Goal: Task Accomplishment & Management: Complete application form

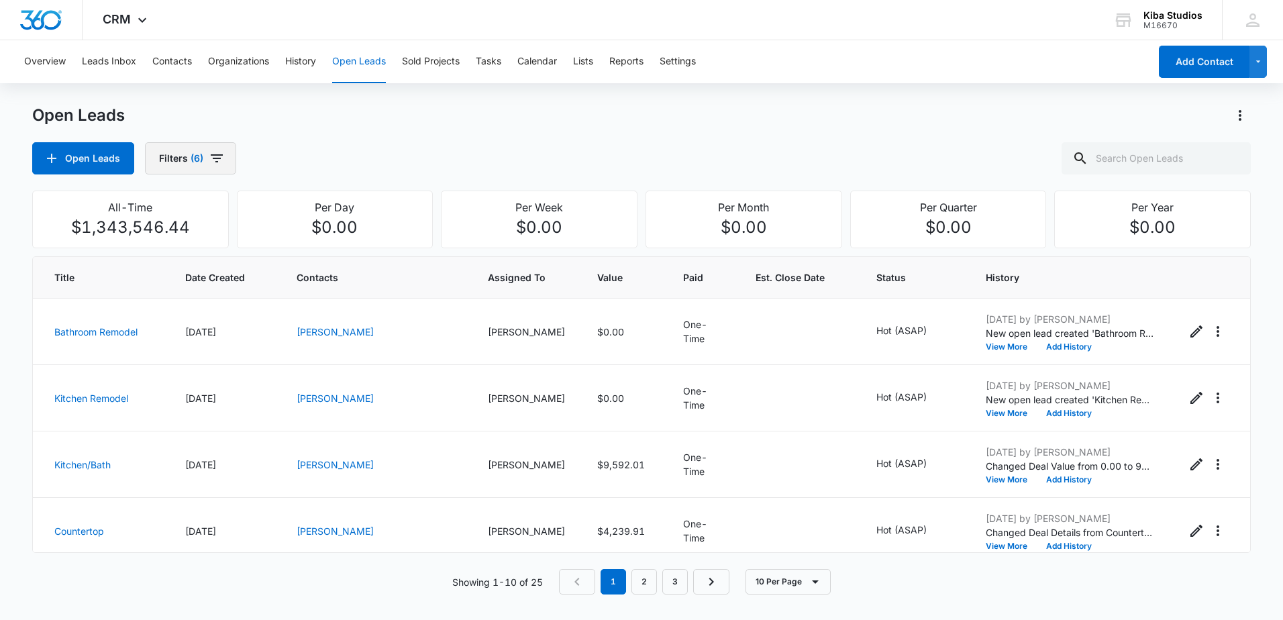
click at [201, 152] on button "Filters (6)" at bounding box center [190, 158] width 91 height 32
click at [242, 244] on icon "Clear" at bounding box center [239, 243] width 10 height 10
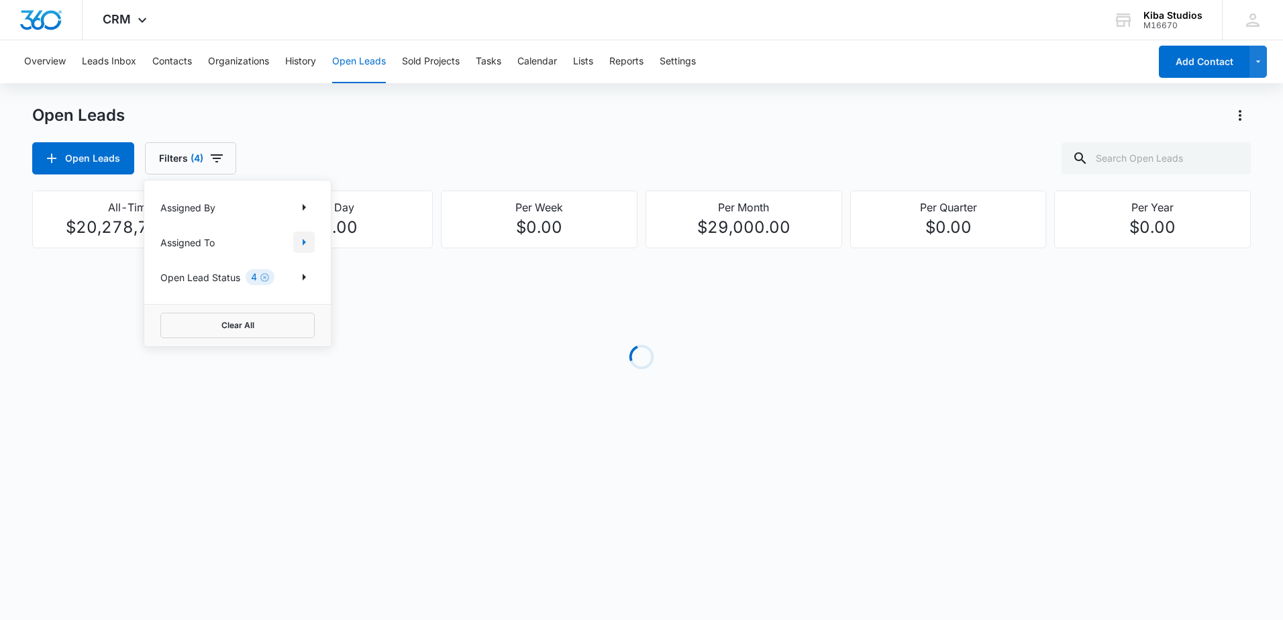
click at [297, 246] on icon "Show Assigned To filters" at bounding box center [304, 242] width 16 height 16
drag, startPoint x: 250, startPoint y: 253, endPoint x: 149, endPoint y: 251, distance: 100.7
click at [150, 251] on div "cour" at bounding box center [237, 252] width 187 height 62
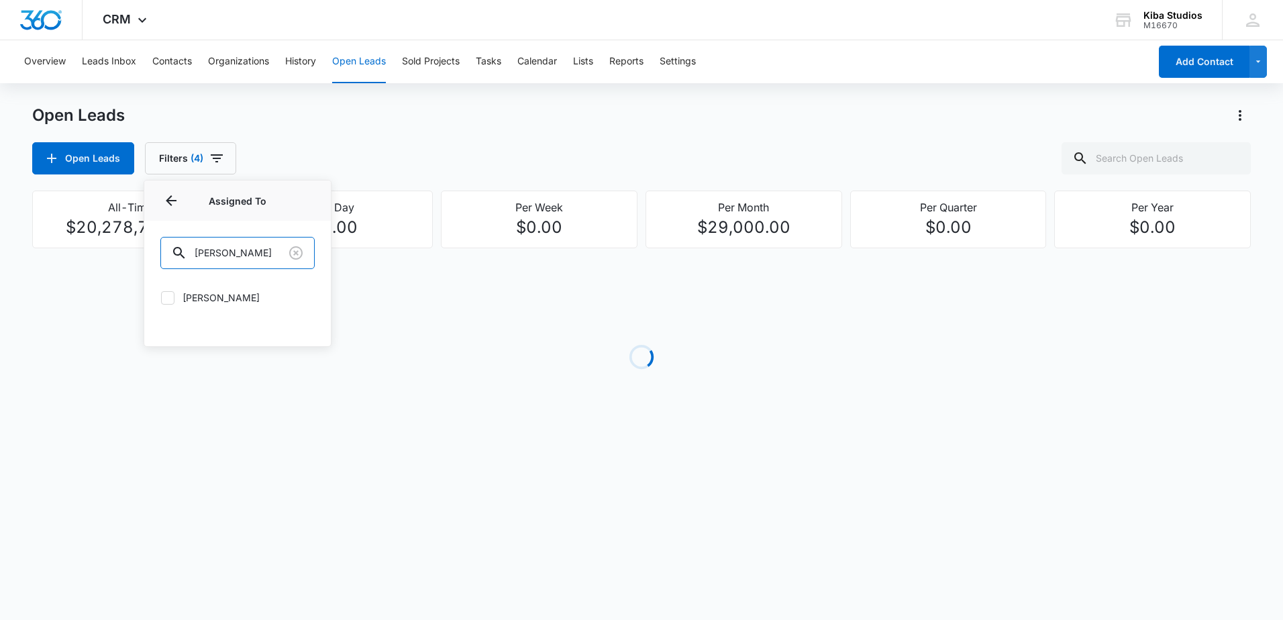
type input "[PERSON_NAME]"
click at [169, 293] on icon at bounding box center [168, 298] width 12 height 12
click at [161, 297] on input "[PERSON_NAME]" at bounding box center [160, 297] width 1 height 1
checkbox input "true"
click at [413, 136] on div "Open Leads Open Leads Filters (5) Assigned By Assigned To 1 Assigned To (1) [PE…" at bounding box center [641, 140] width 1219 height 70
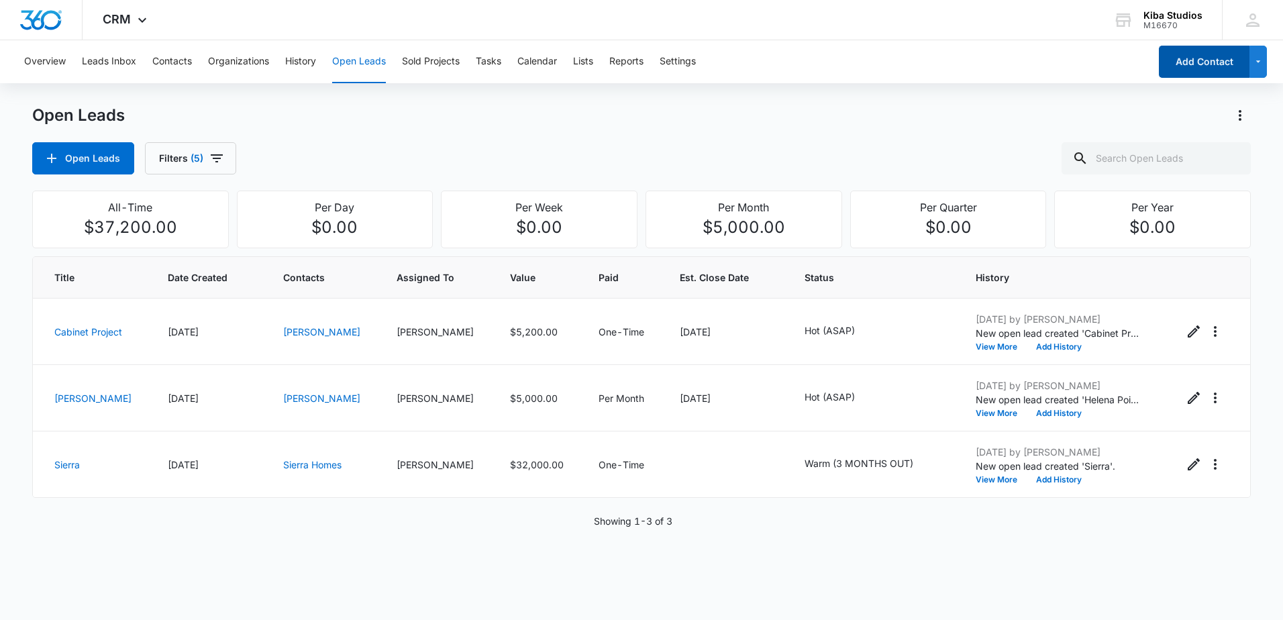
click at [1171, 72] on button "Add Contact" at bounding box center [1204, 62] width 91 height 32
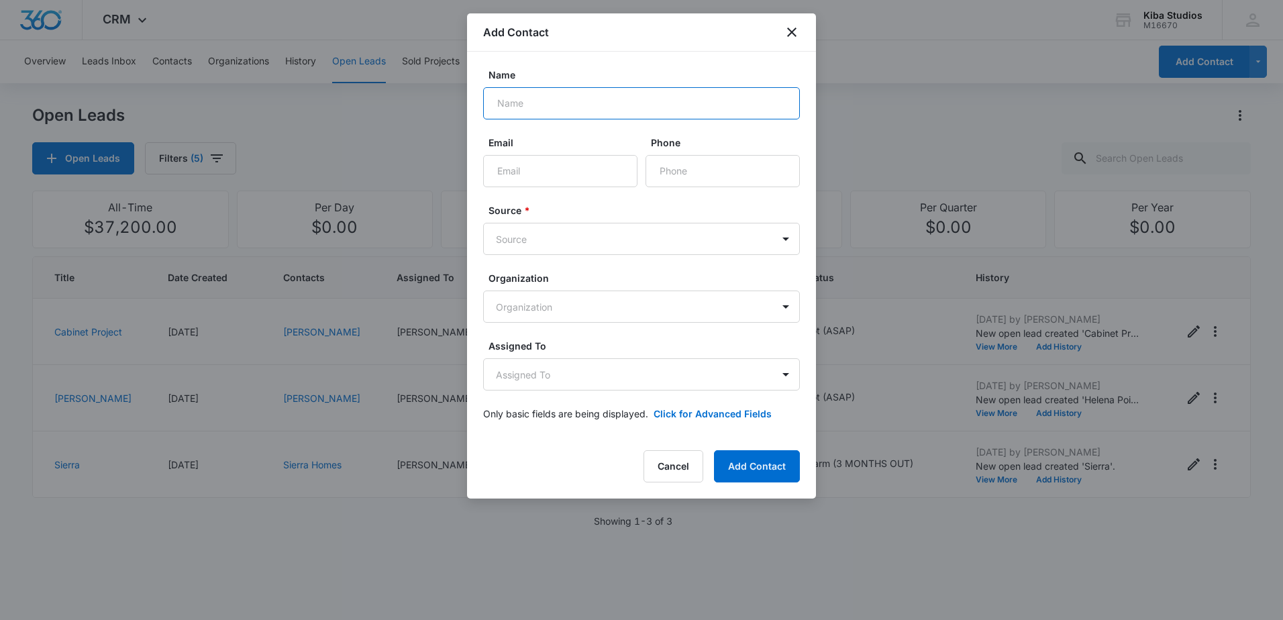
click at [568, 105] on input "Name" at bounding box center [641, 103] width 317 height 32
type input "Diamond Construction"
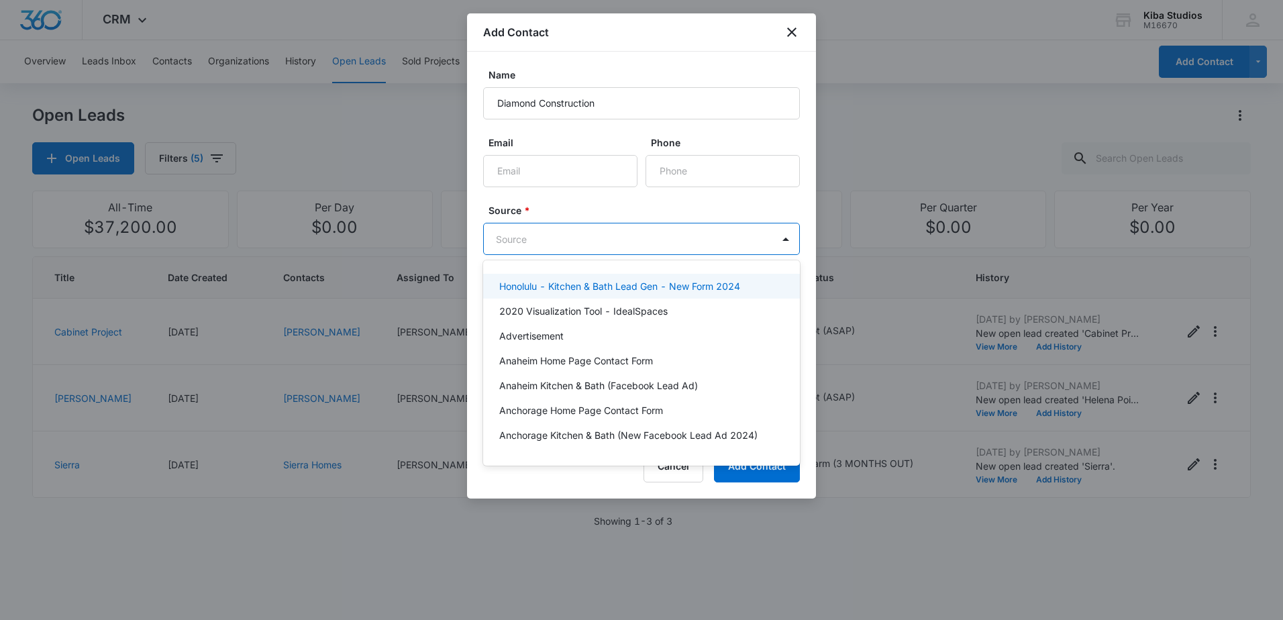
click at [601, 232] on body "CRM Apps Reputation Websites Forms CRM Email Social Scheduling Content Ads Inte…" at bounding box center [641, 310] width 1283 height 620
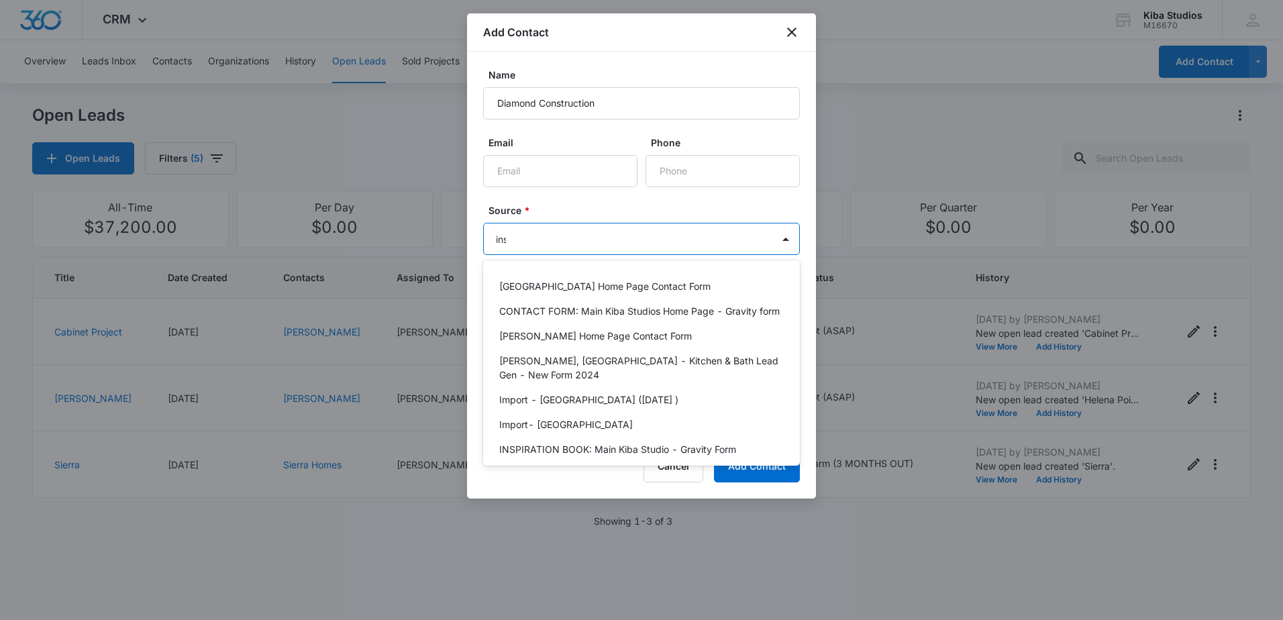
type input "inst"
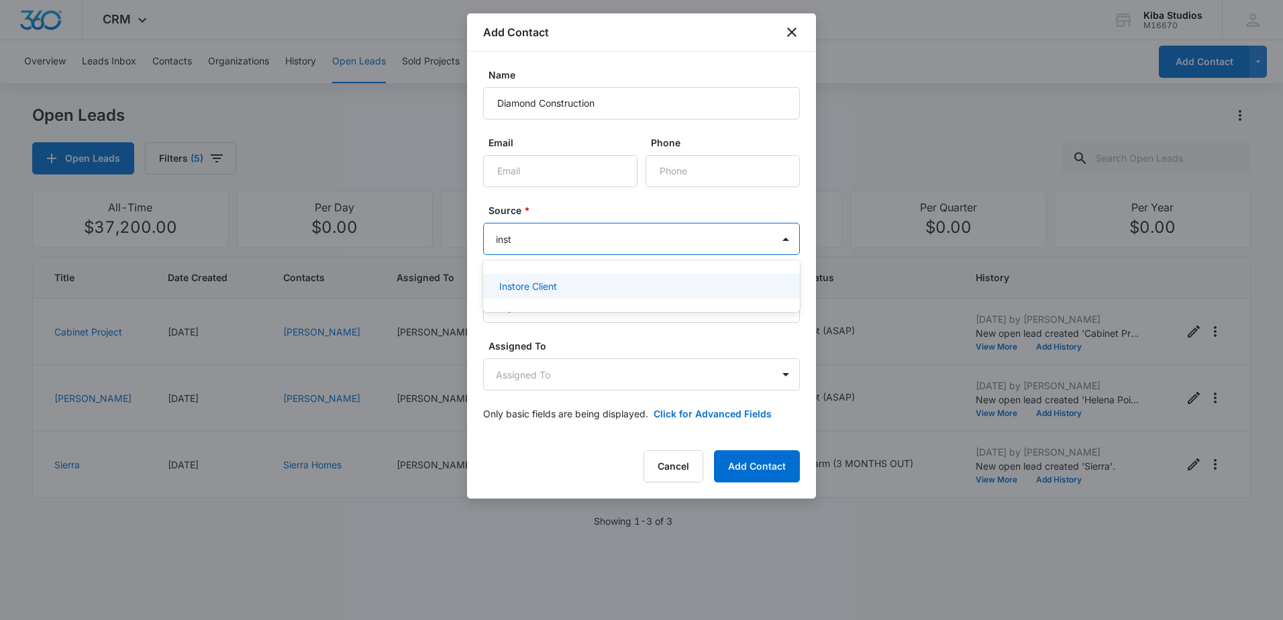
click at [591, 282] on div "Instore Client" at bounding box center [640, 286] width 282 height 14
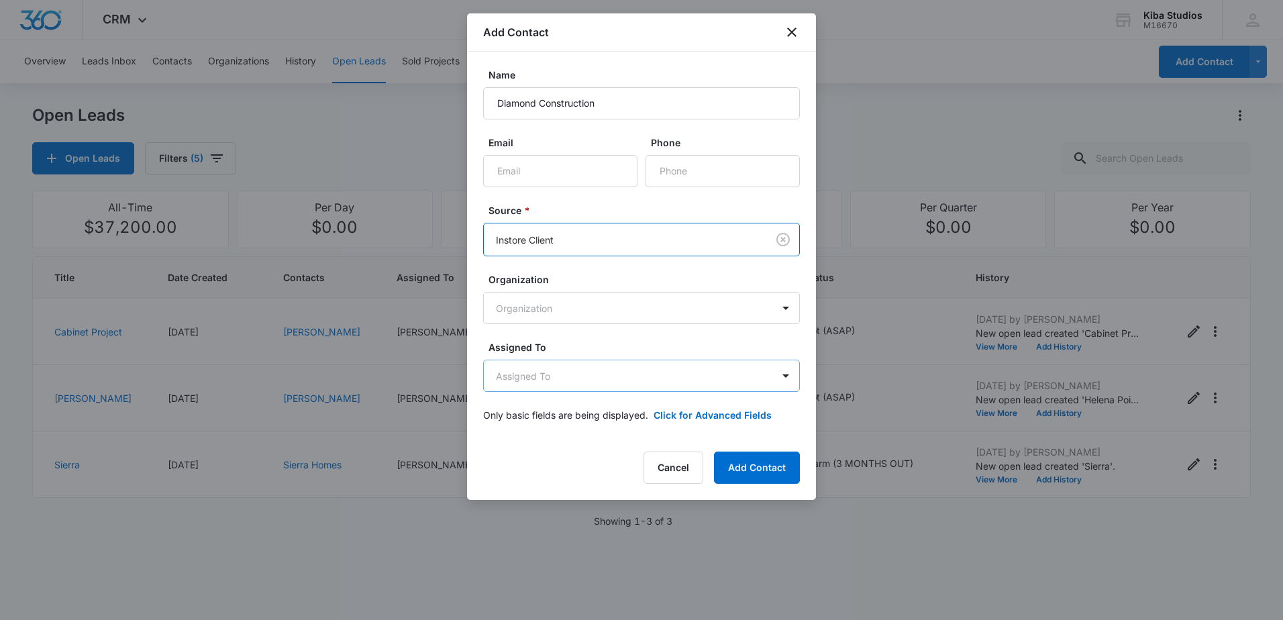
click at [660, 365] on body "CRM Apps Reputation Websites Forms CRM Email Social Scheduling Content Ads Inte…" at bounding box center [641, 310] width 1283 height 620
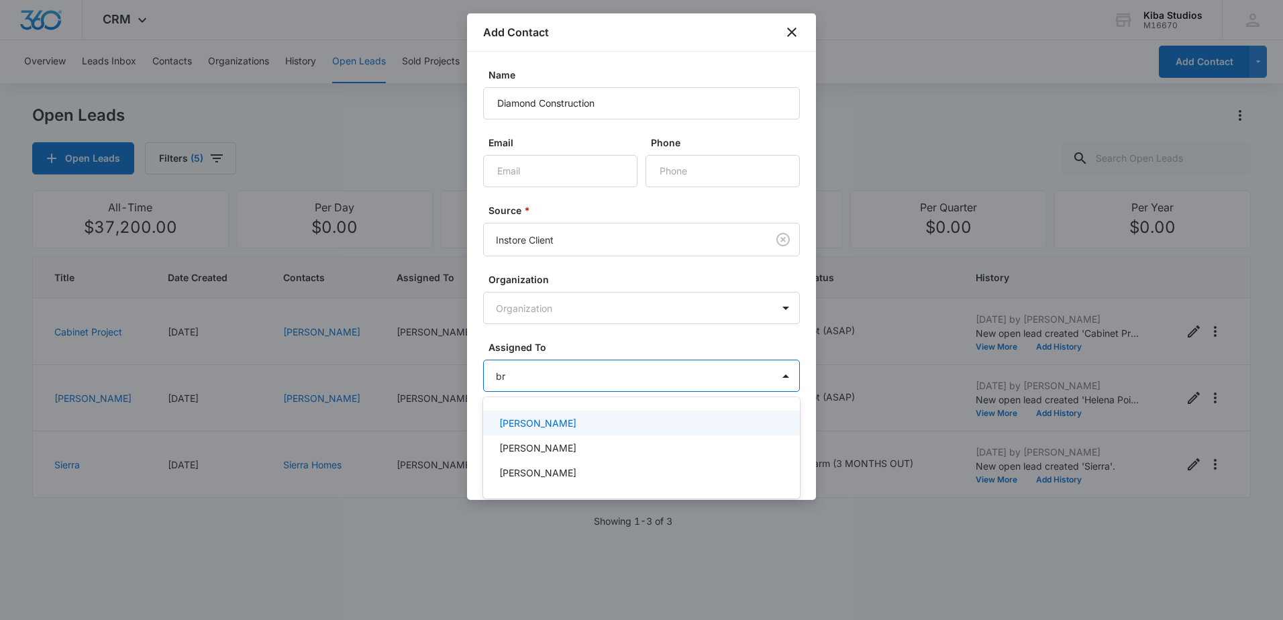
type input "bre"
click at [606, 411] on div "[PERSON_NAME]" at bounding box center [641, 423] width 317 height 25
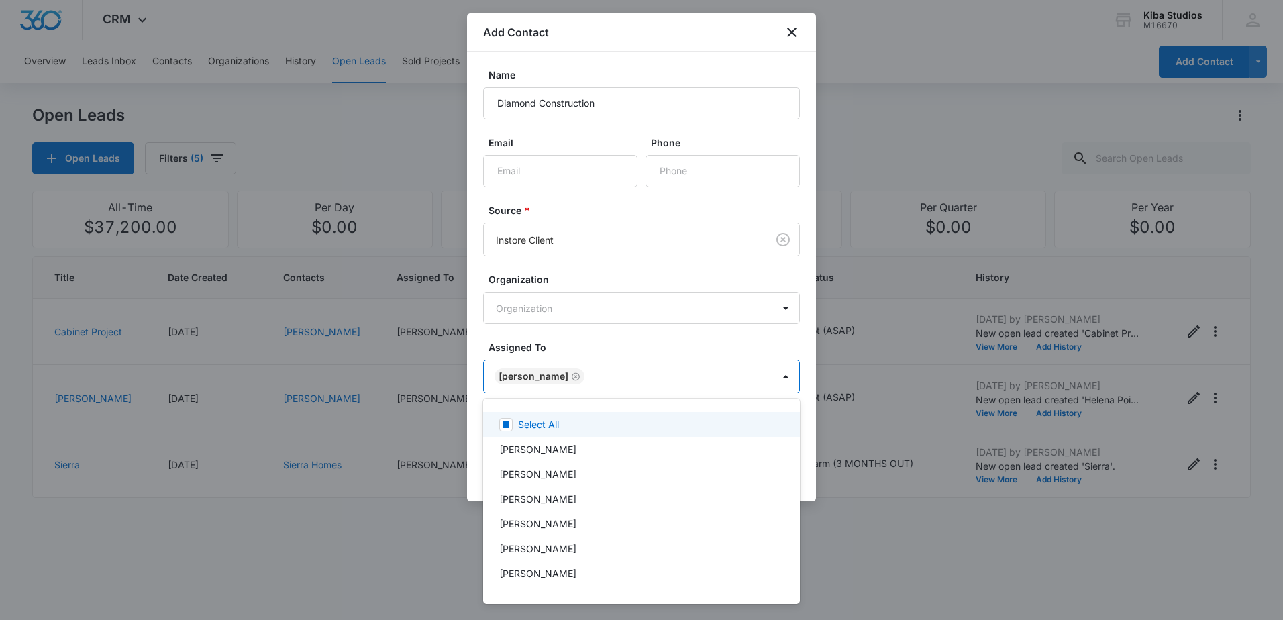
click at [626, 349] on div at bounding box center [641, 310] width 1283 height 620
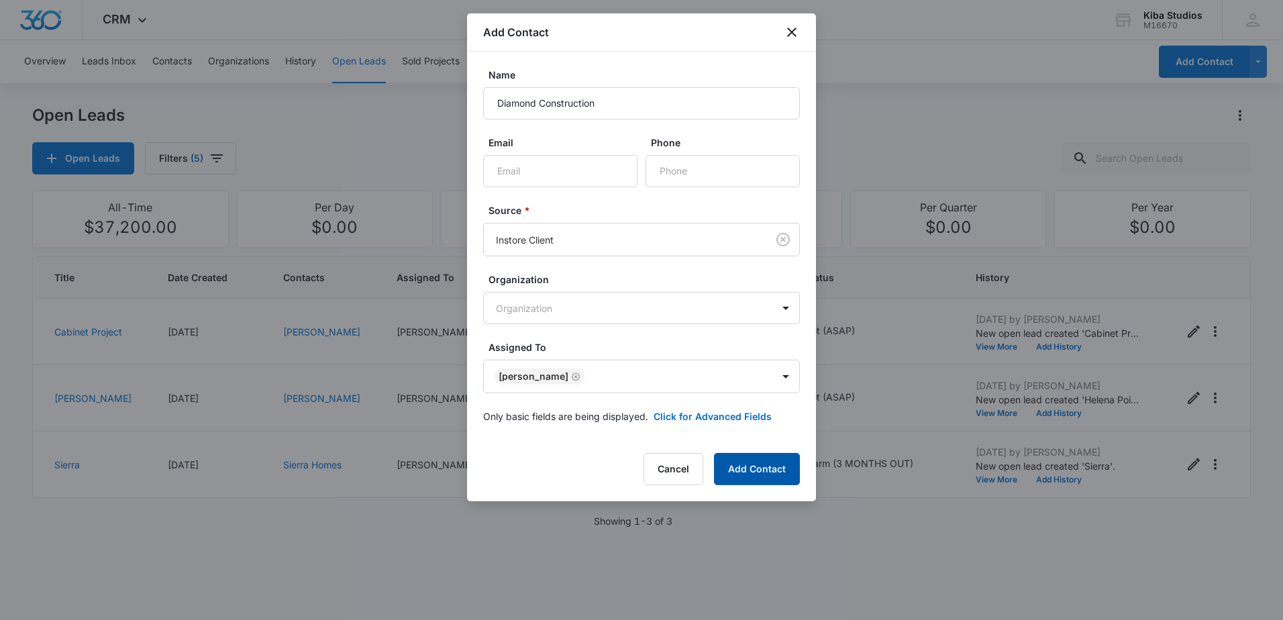
click at [762, 468] on button "Add Contact" at bounding box center [757, 469] width 86 height 32
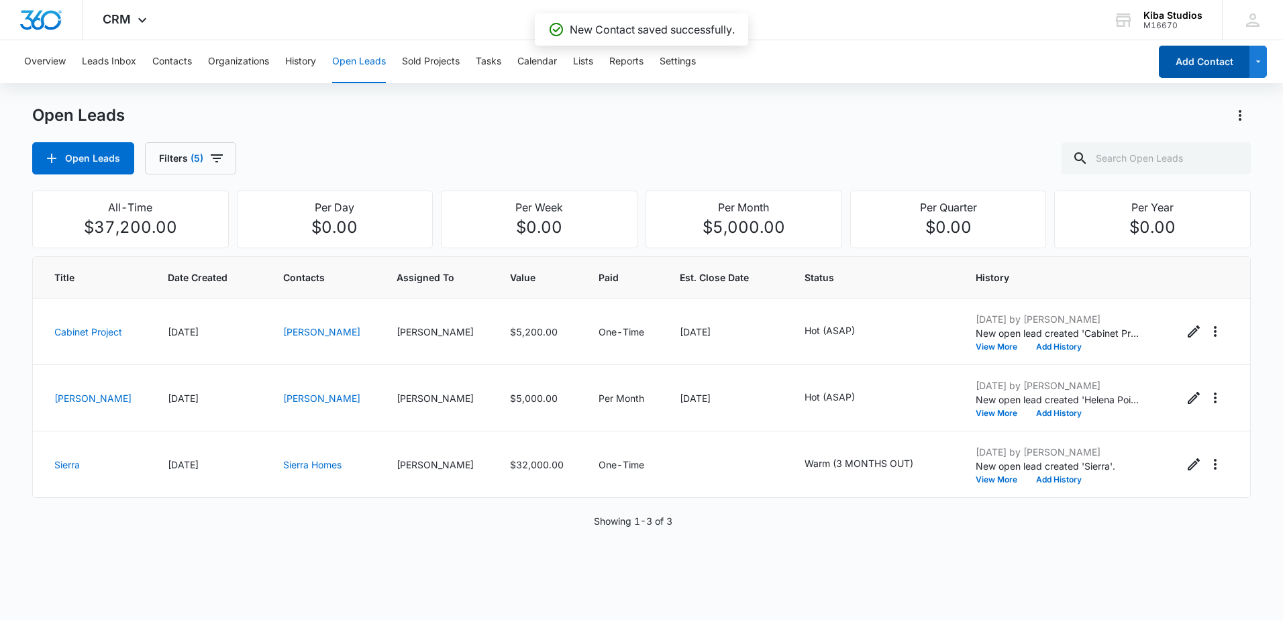
click at [1189, 64] on button "Add Contact" at bounding box center [1204, 62] width 91 height 32
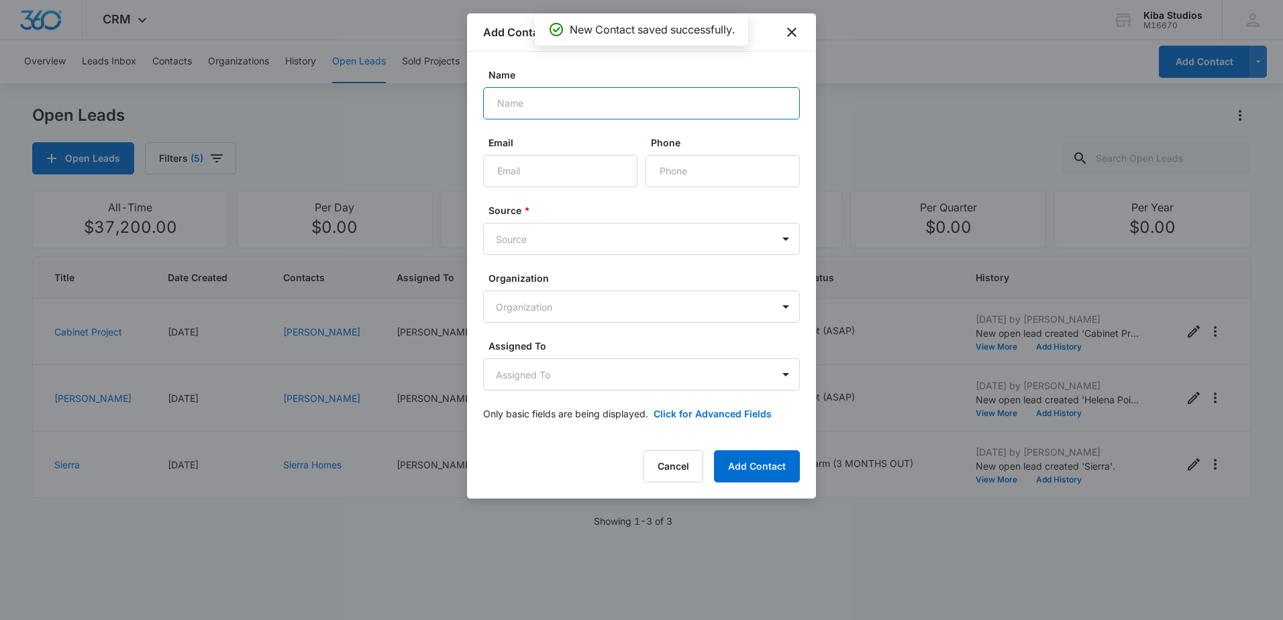
click at [568, 103] on input "Name" at bounding box center [641, 103] width 317 height 32
type input "[PERSON_NAME]"
click at [626, 251] on body "CRM Apps Reputation Websites Forms CRM Email Social Scheduling Content Ads Inte…" at bounding box center [641, 310] width 1283 height 620
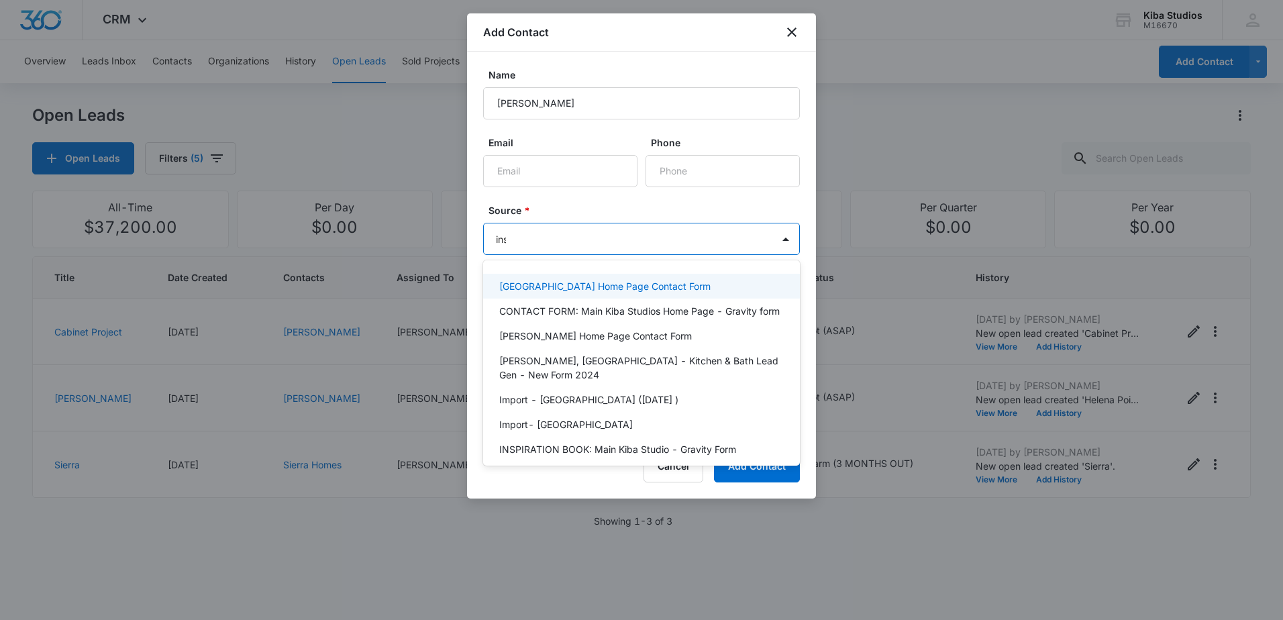
type input "inst"
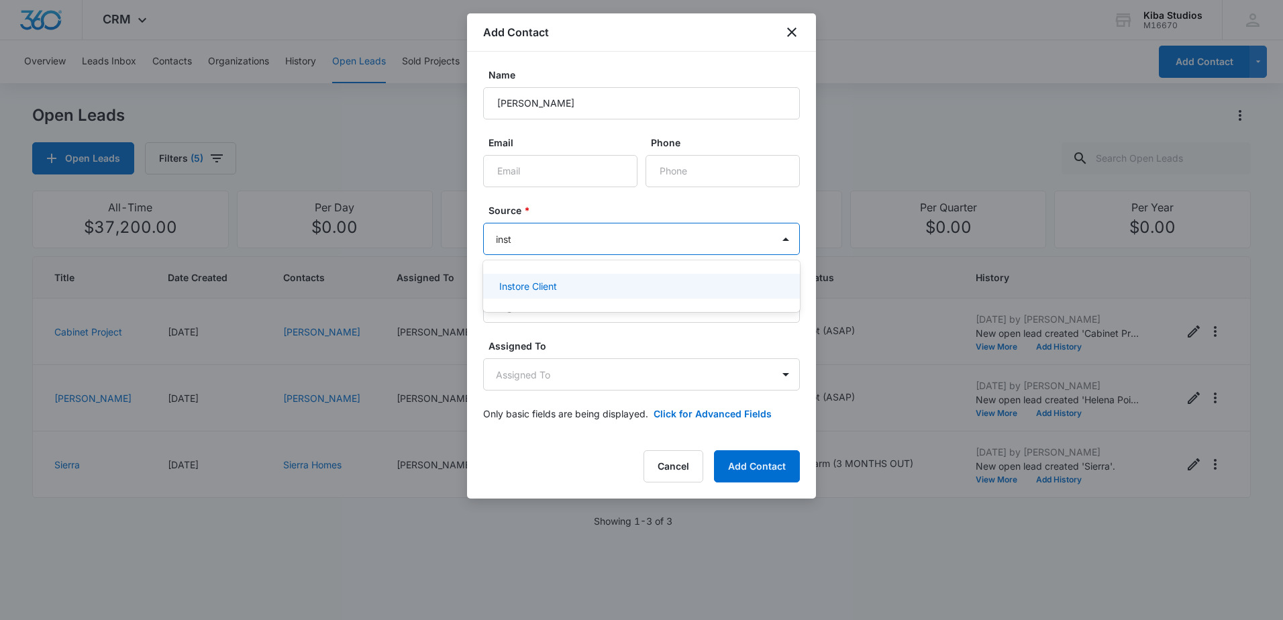
click at [624, 283] on div "Instore Client" at bounding box center [640, 286] width 282 height 14
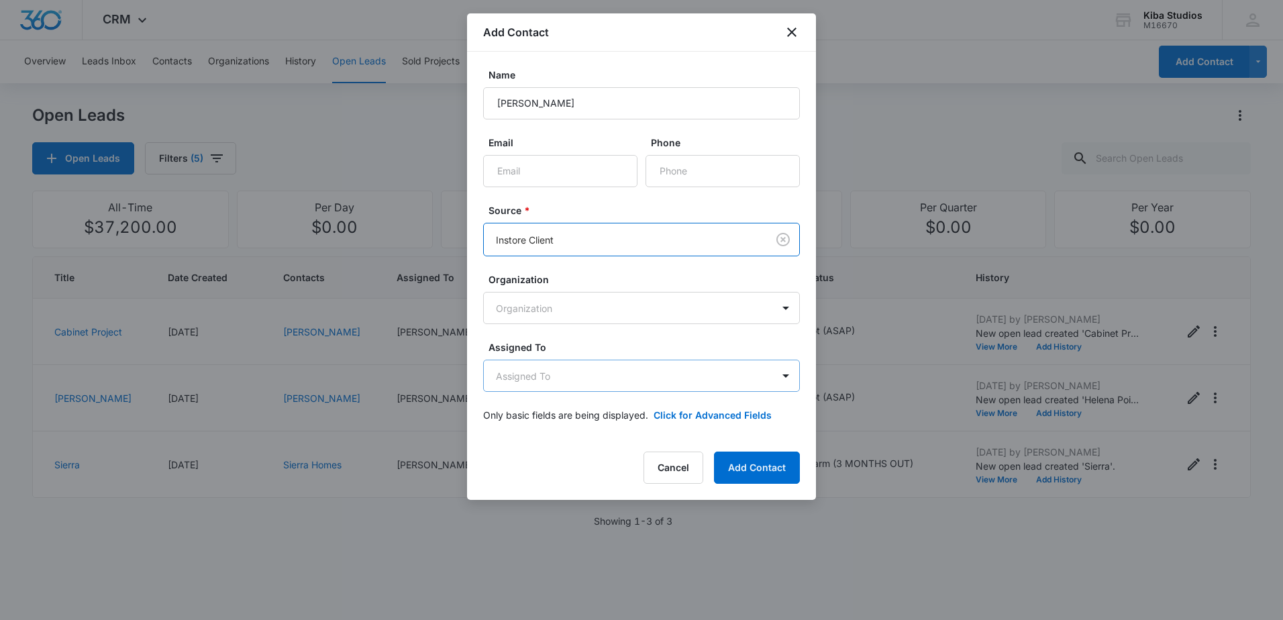
click at [623, 375] on body "CRM Apps Reputation Websites Forms CRM Email Social Scheduling Content Ads Inte…" at bounding box center [641, 310] width 1283 height 620
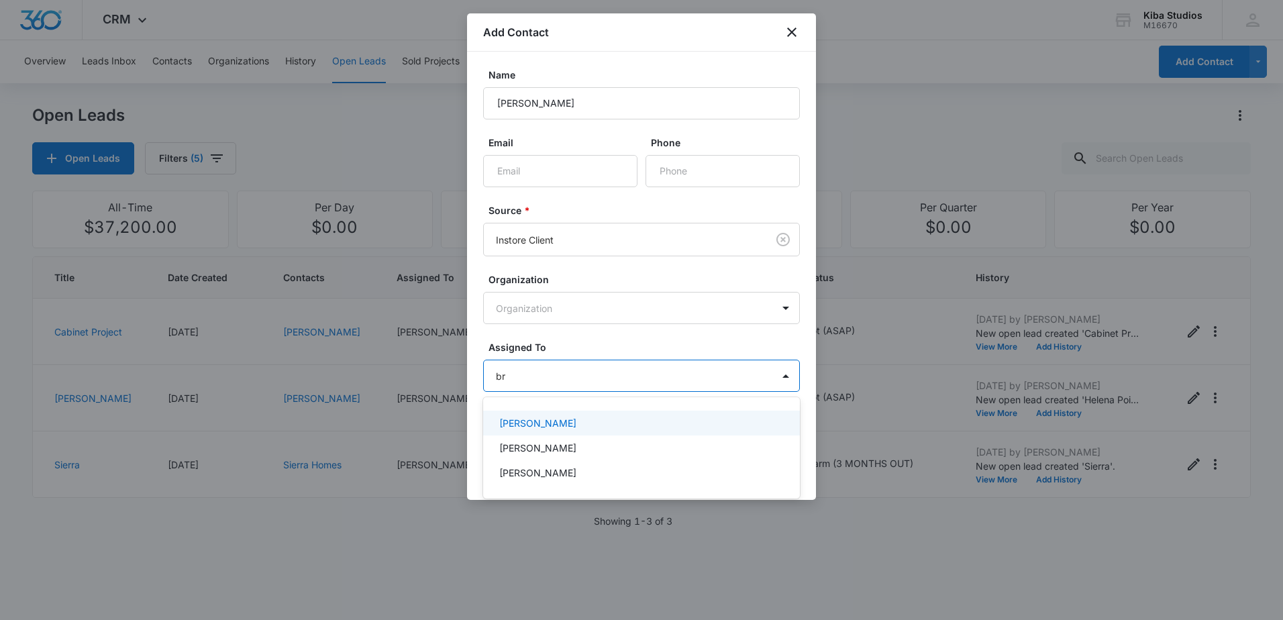
type input "bre"
click at [597, 422] on div "[PERSON_NAME]" at bounding box center [640, 423] width 282 height 14
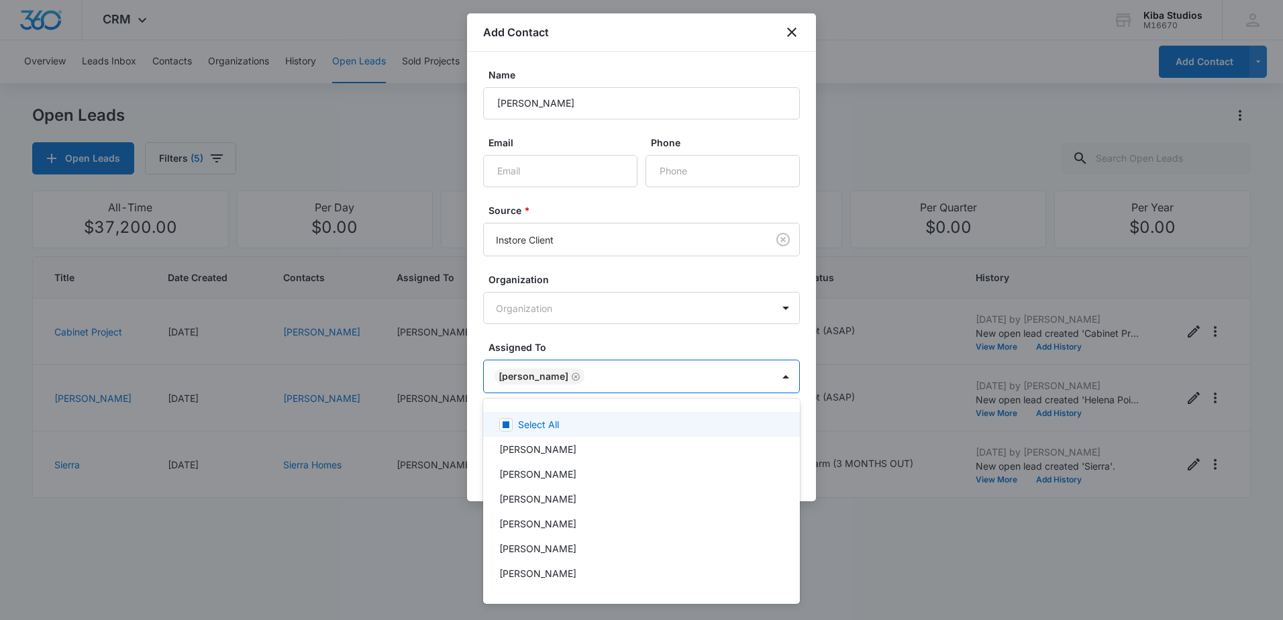
click at [606, 323] on div at bounding box center [641, 310] width 1283 height 620
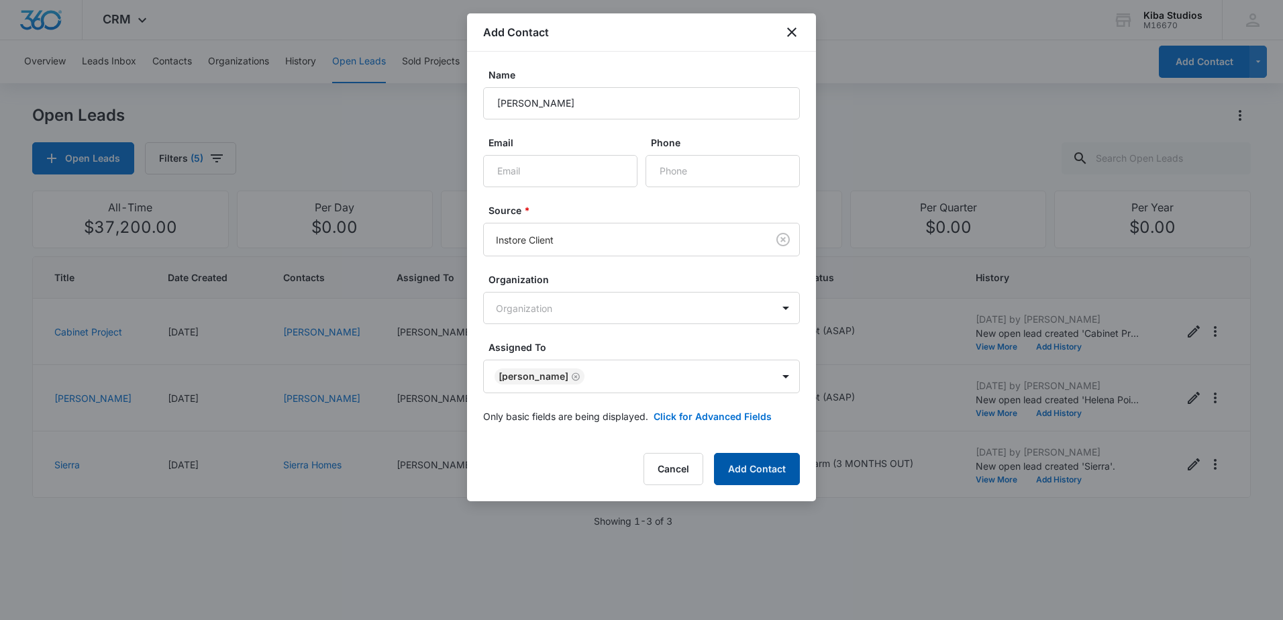
click at [760, 481] on button "Add Contact" at bounding box center [757, 469] width 86 height 32
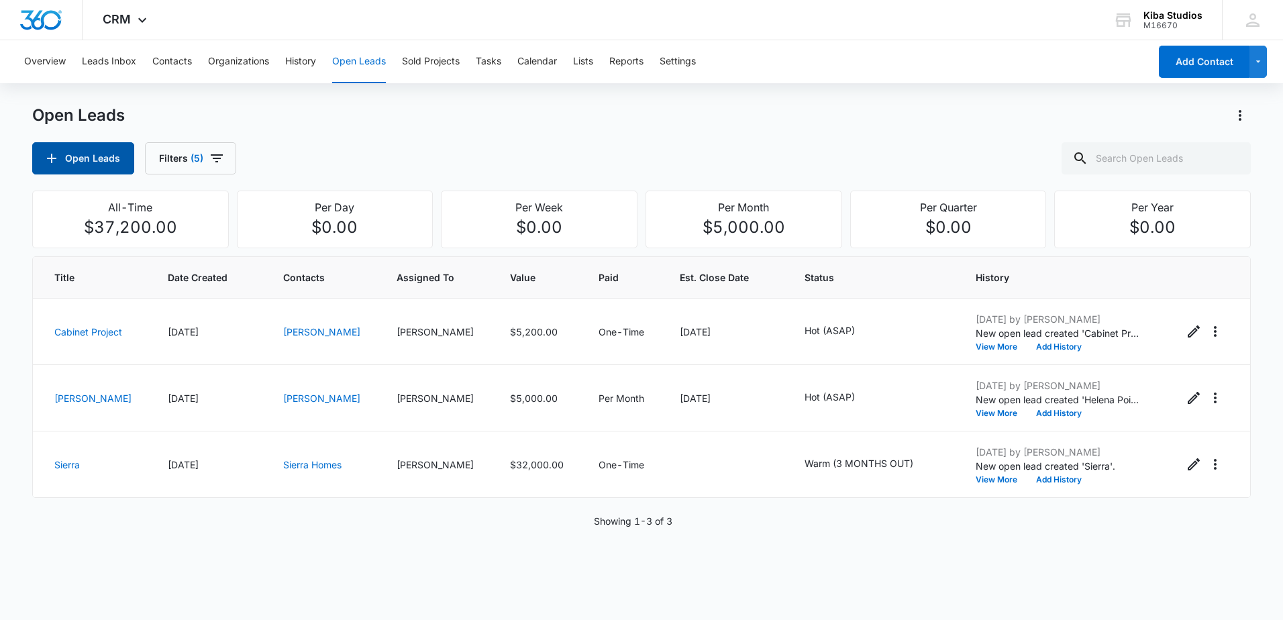
click at [86, 148] on button "Open Leads" at bounding box center [83, 158] width 102 height 32
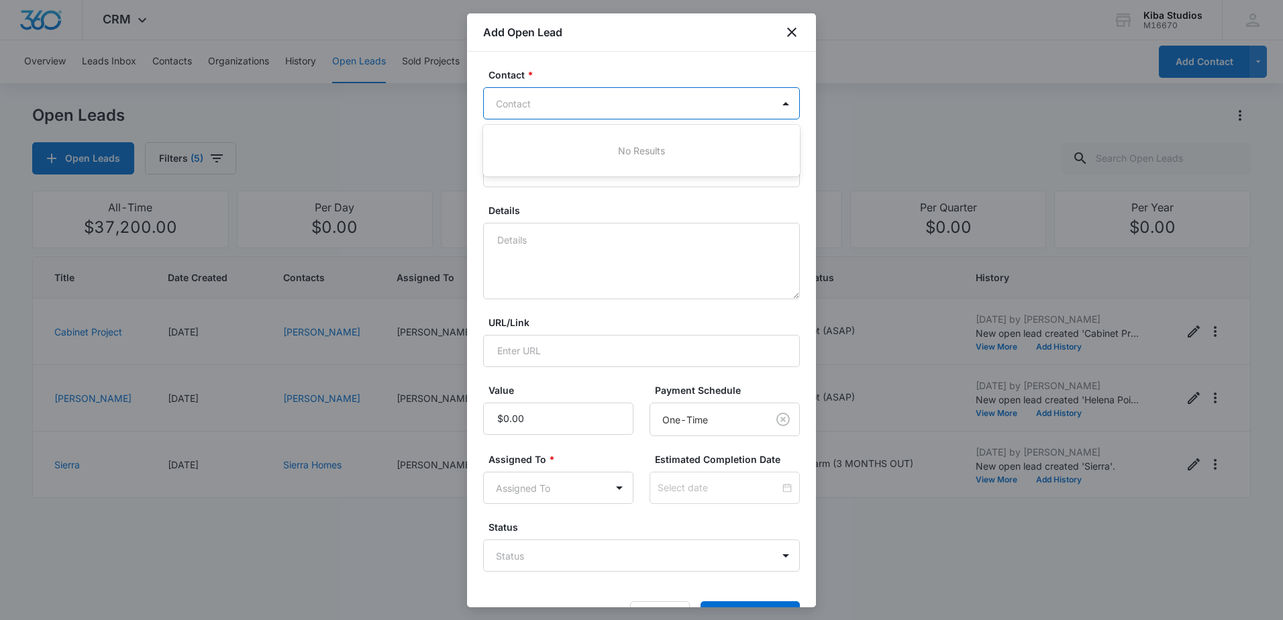
click at [599, 101] on div at bounding box center [633, 103] width 275 height 17
type input "diamond construction"
click at [600, 144] on p "Diamond Construction (ID:41192)" at bounding box center [573, 151] width 149 height 14
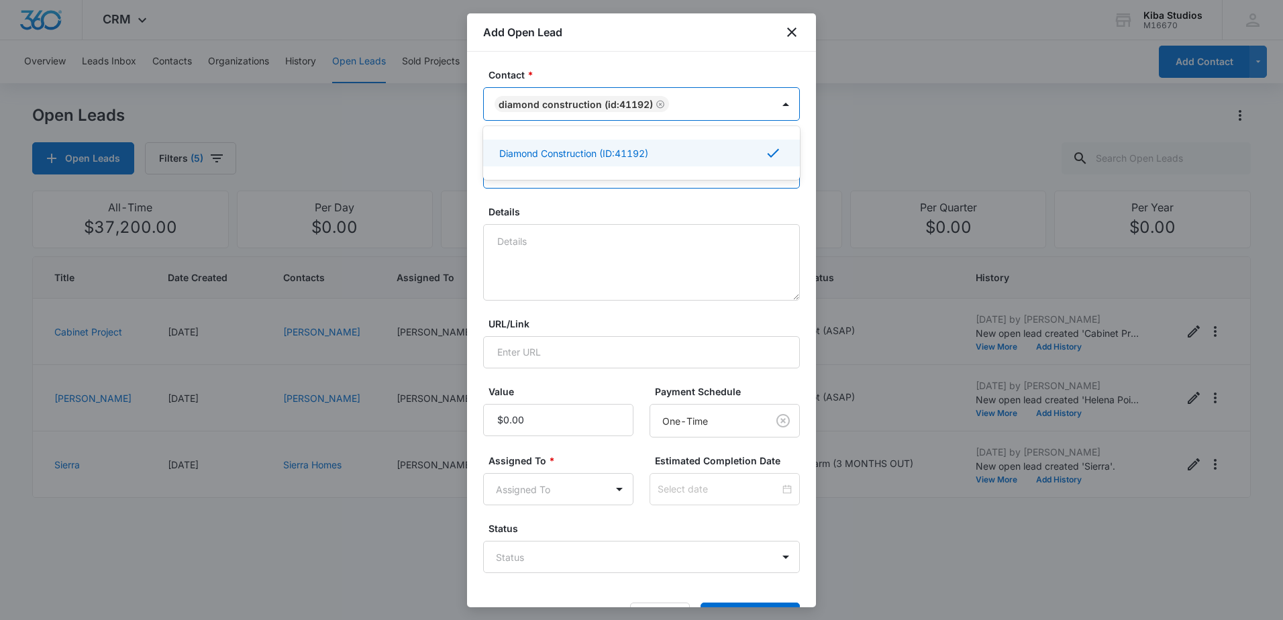
click at [623, 186] on input "Title *" at bounding box center [641, 172] width 317 height 32
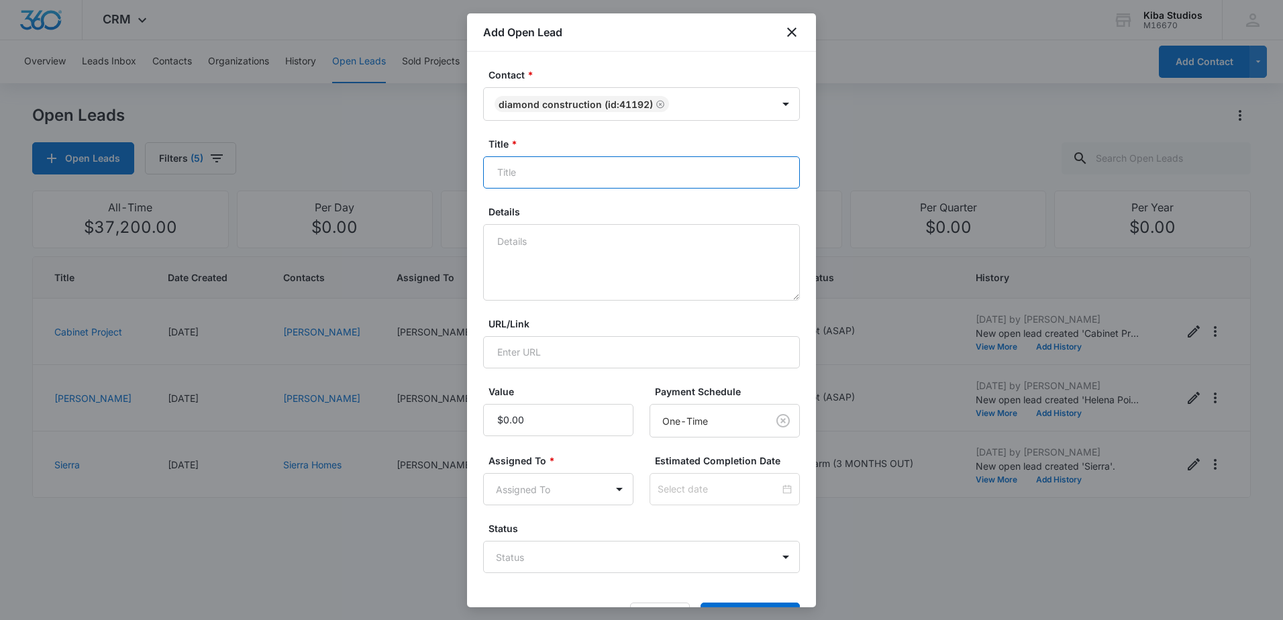
click at [624, 183] on input "Title *" at bounding box center [641, 172] width 317 height 32
type input "Spring Meadow Resources"
click at [615, 249] on textarea "Details" at bounding box center [641, 262] width 317 height 77
type textarea "cabinets and tops"
click at [562, 421] on input "Value" at bounding box center [558, 420] width 150 height 32
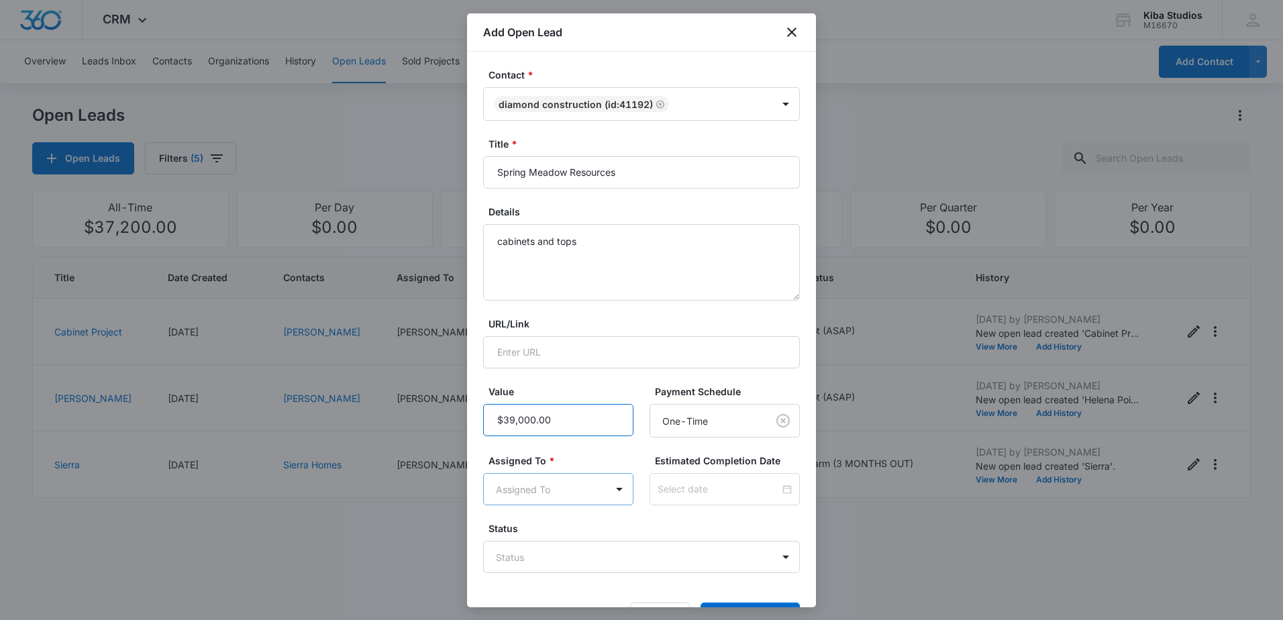
type input "$39,000.00"
click at [596, 489] on body "CRM Apps Reputation Websites Forms CRM Email Social Scheduling Content Ads Inte…" at bounding box center [641, 310] width 1283 height 620
type input "bre"
click at [570, 544] on div "[PERSON_NAME]" at bounding box center [556, 536] width 146 height 25
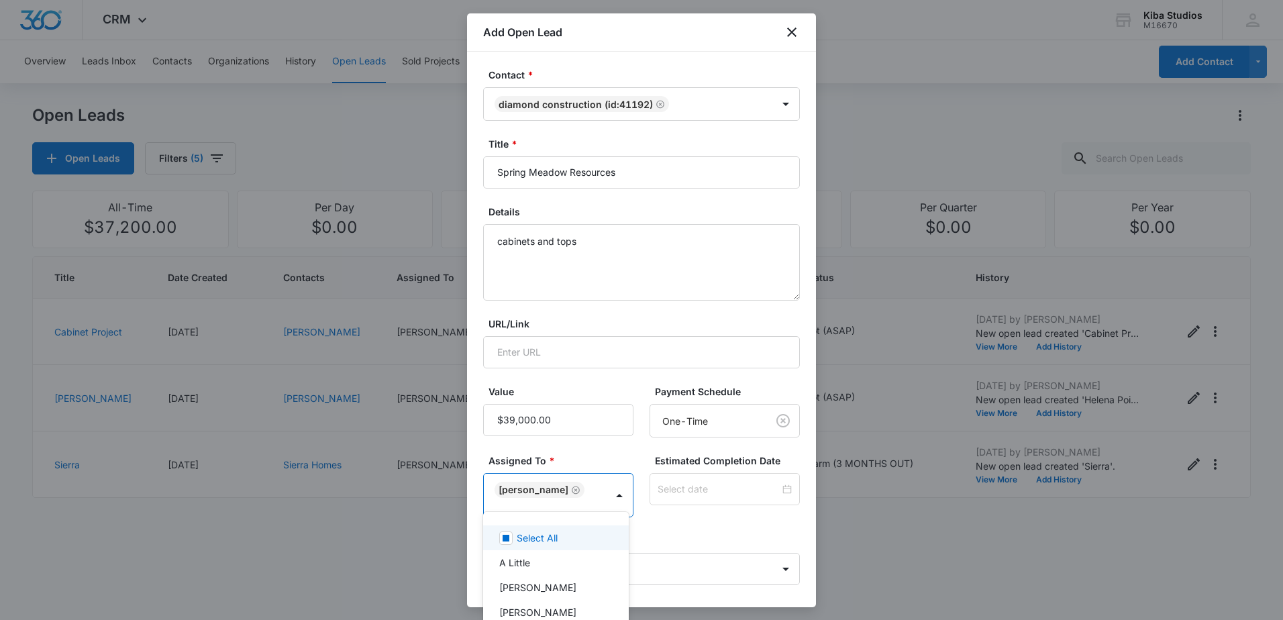
click at [645, 532] on div at bounding box center [641, 310] width 1283 height 620
click at [707, 548] on body "CRM Apps Reputation Websites Forms CRM Email Social Scheduling Content Ads Inte…" at bounding box center [641, 310] width 1283 height 620
click at [705, 548] on body "CRM Apps Reputation Websites Forms CRM Email Social Scheduling Content Ads Inte…" at bounding box center [641, 310] width 1283 height 620
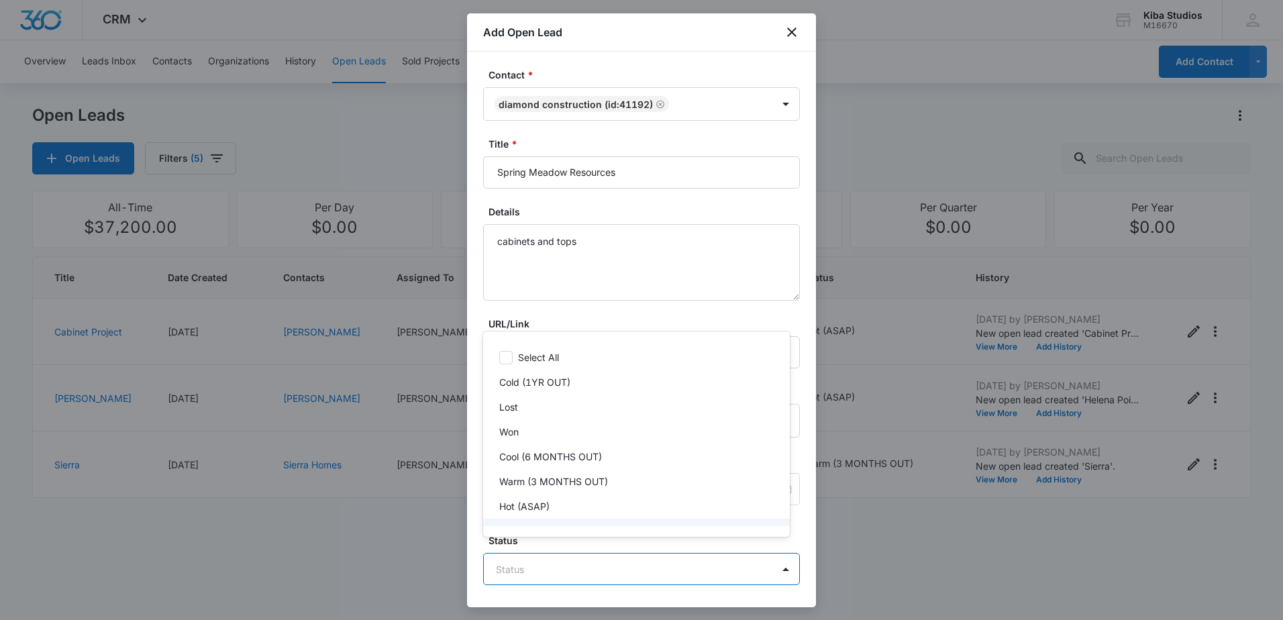
scroll to position [20, 0]
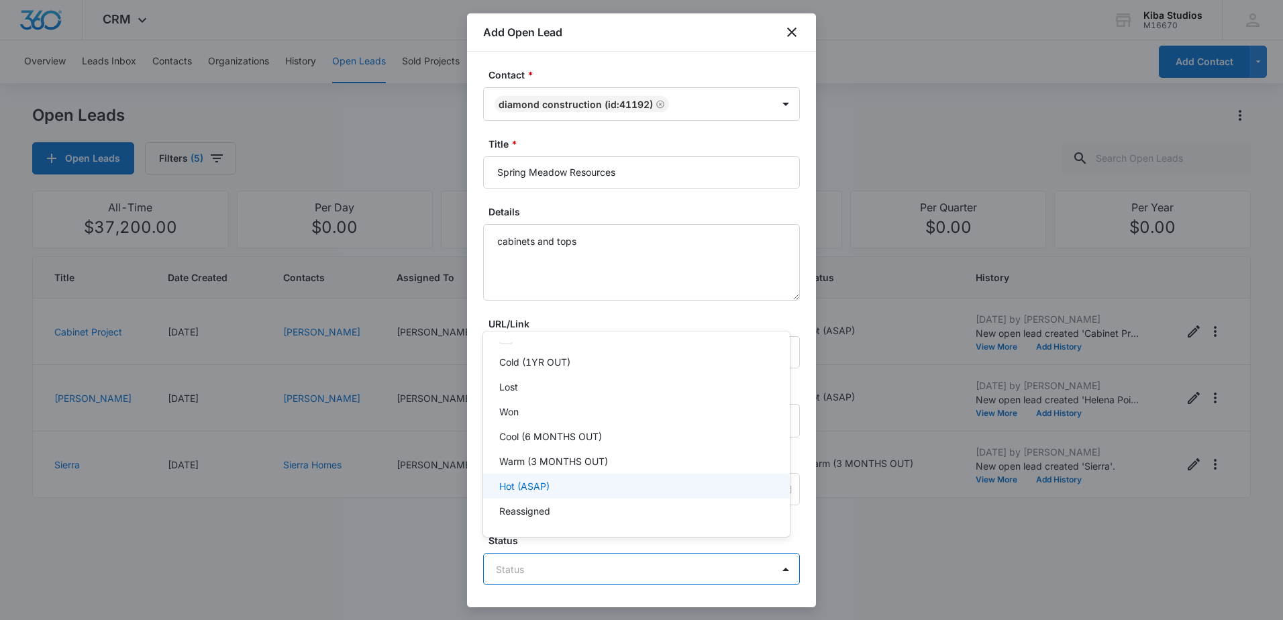
click at [619, 489] on div "Hot (ASAP)" at bounding box center [635, 486] width 272 height 14
click at [803, 549] on div at bounding box center [641, 310] width 1283 height 620
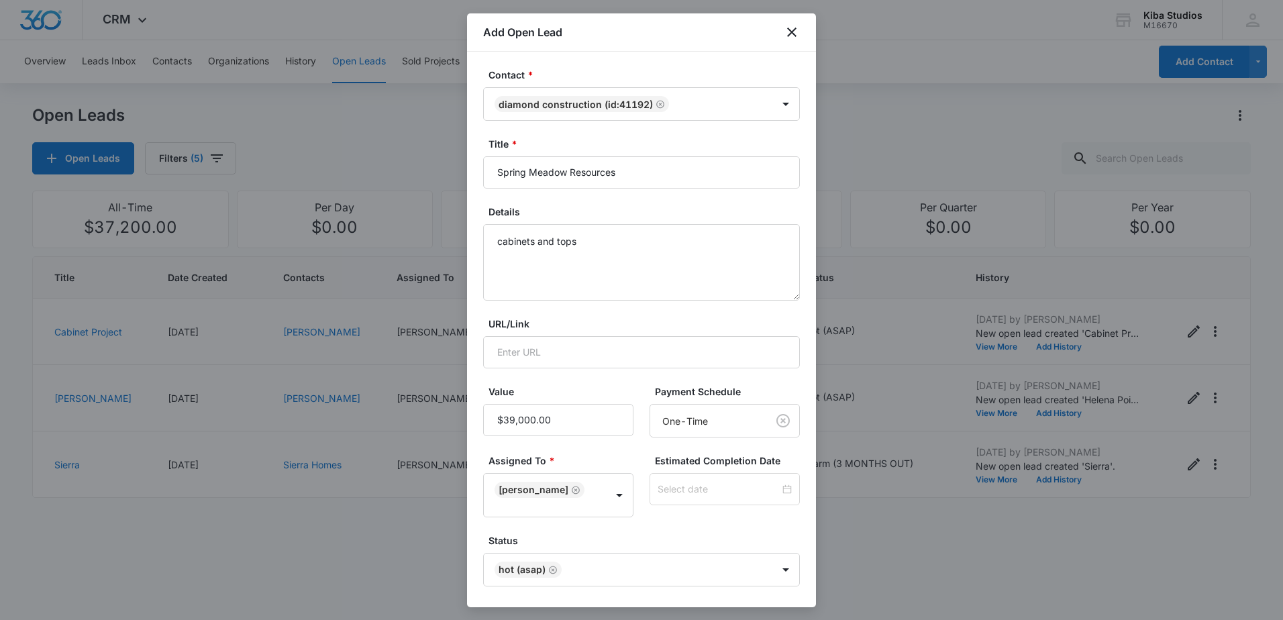
scroll to position [46, 0]
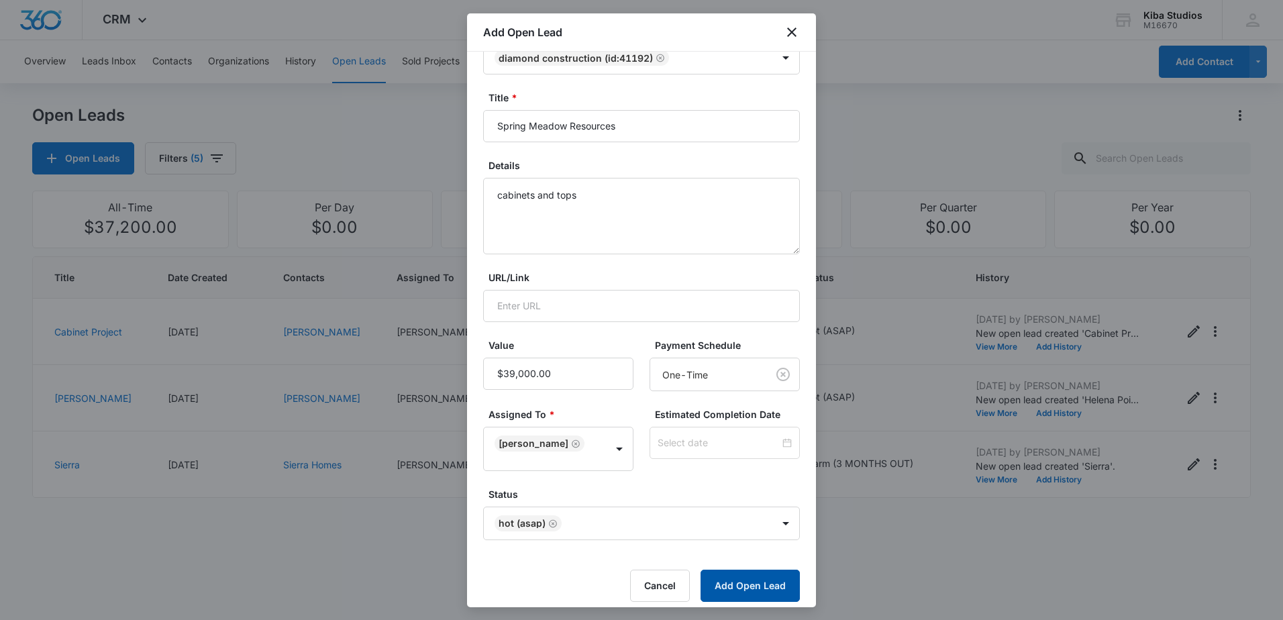
click at [755, 576] on button "Add Open Lead" at bounding box center [750, 586] width 99 height 32
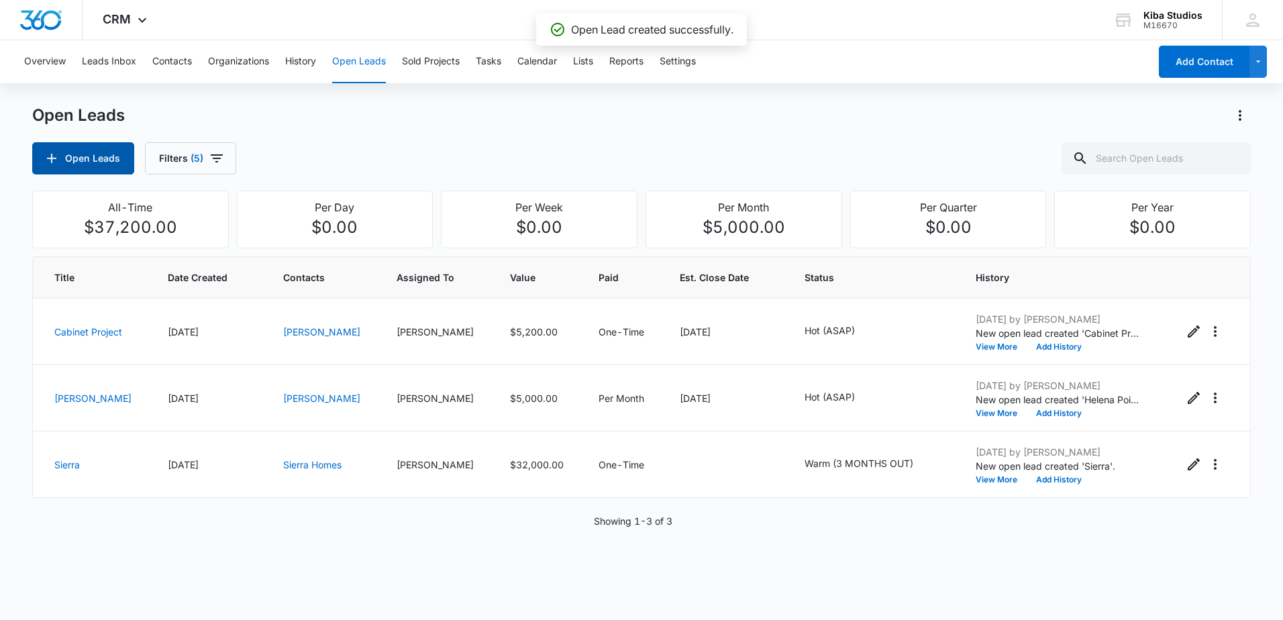
click at [89, 158] on button "Open Leads" at bounding box center [83, 158] width 102 height 32
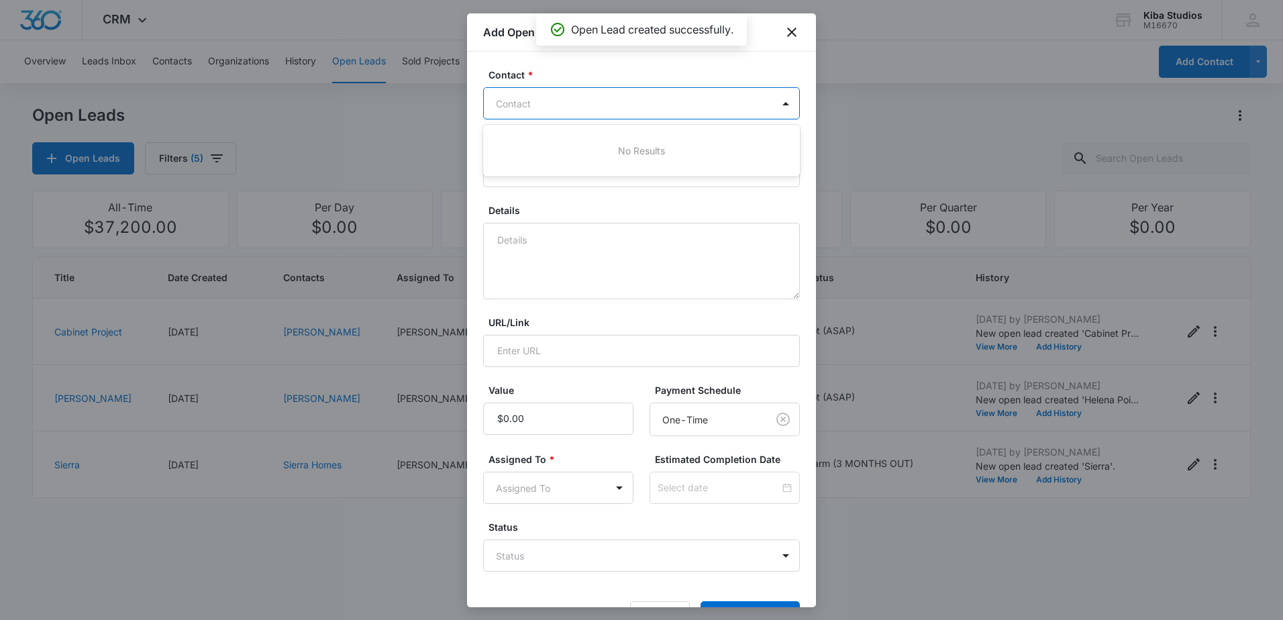
click at [691, 109] on div at bounding box center [633, 103] width 275 height 17
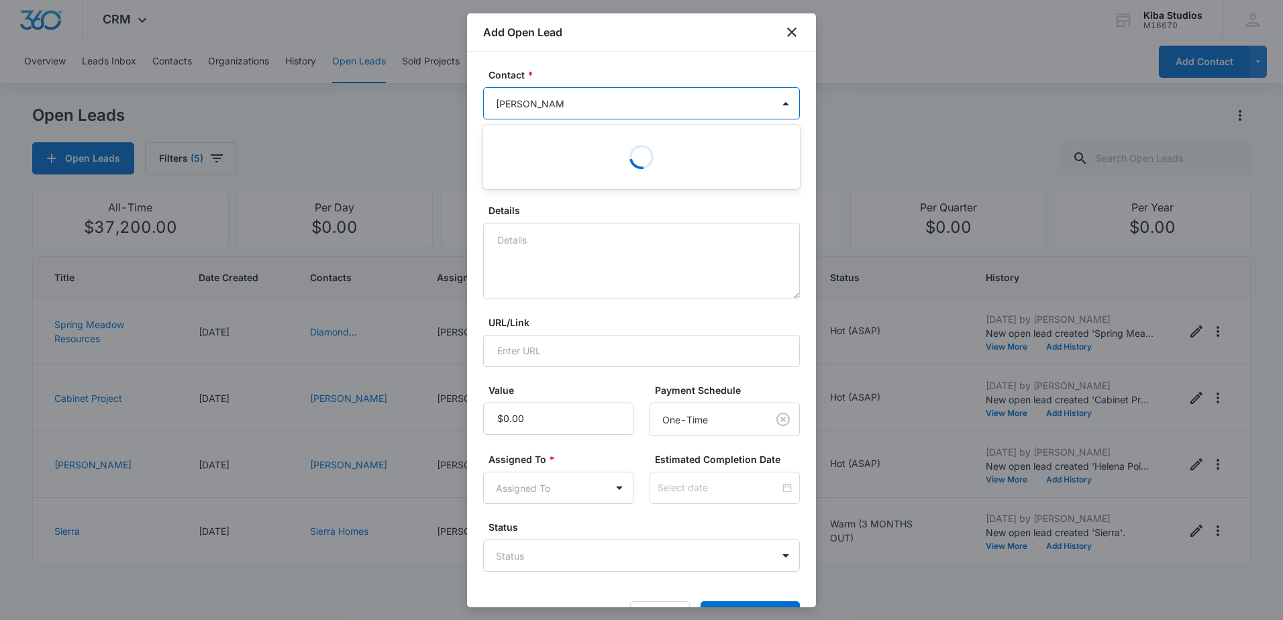
type input "[PERSON_NAME]"
click at [556, 148] on p "[PERSON_NAME] (ID:41193)" at bounding box center [563, 151] width 129 height 14
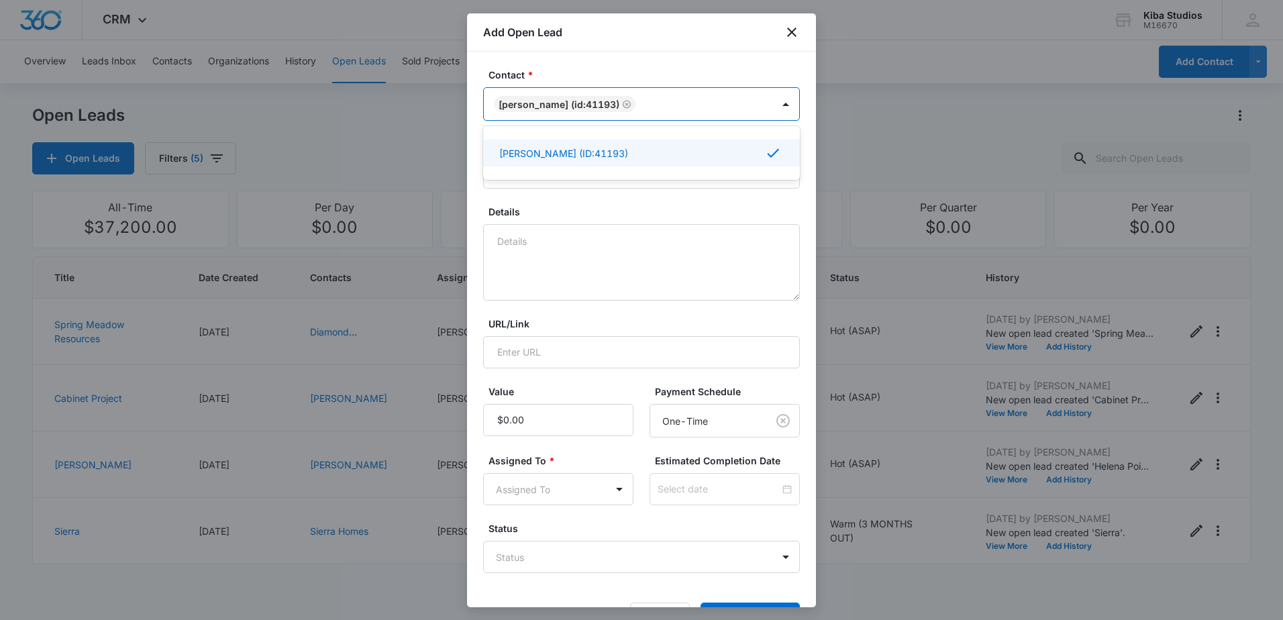
click at [621, 200] on form "Contact * option [PERSON_NAME] (ID:41193), selected. Use Up and Down to choose …" at bounding box center [641, 351] width 317 height 567
click at [623, 181] on input "Title *" at bounding box center [641, 172] width 317 height 32
click at [623, 179] on input "Title *" at bounding box center [641, 172] width 317 height 32
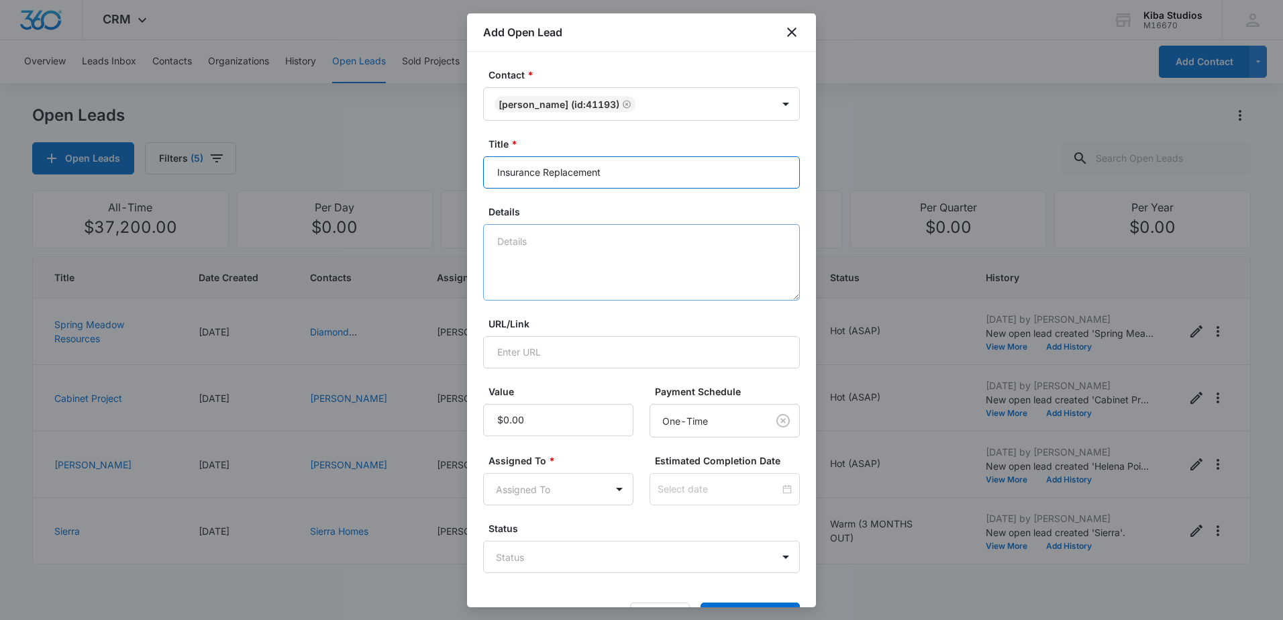
type input "Insurance Replacement"
click at [605, 237] on textarea "Details" at bounding box center [641, 262] width 317 height 77
type textarea "cabinets and tops"
click at [593, 415] on input "Value" at bounding box center [558, 420] width 150 height 32
type input "$19,000.00"
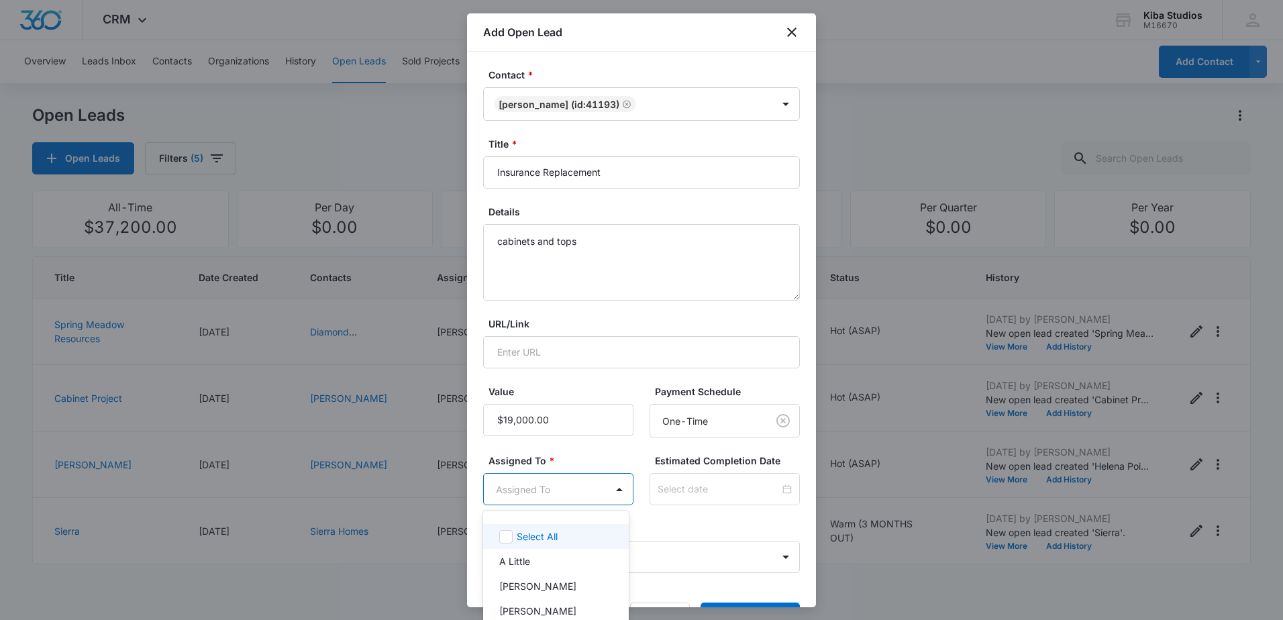
click at [585, 488] on body "CRM Apps Reputation Websites Forms CRM Email Social Scheduling Content Ads Inte…" at bounding box center [641, 310] width 1283 height 620
type input "bre"
click at [580, 536] on div "[PERSON_NAME]" at bounding box center [554, 537] width 111 height 14
click at [658, 528] on div at bounding box center [641, 310] width 1283 height 620
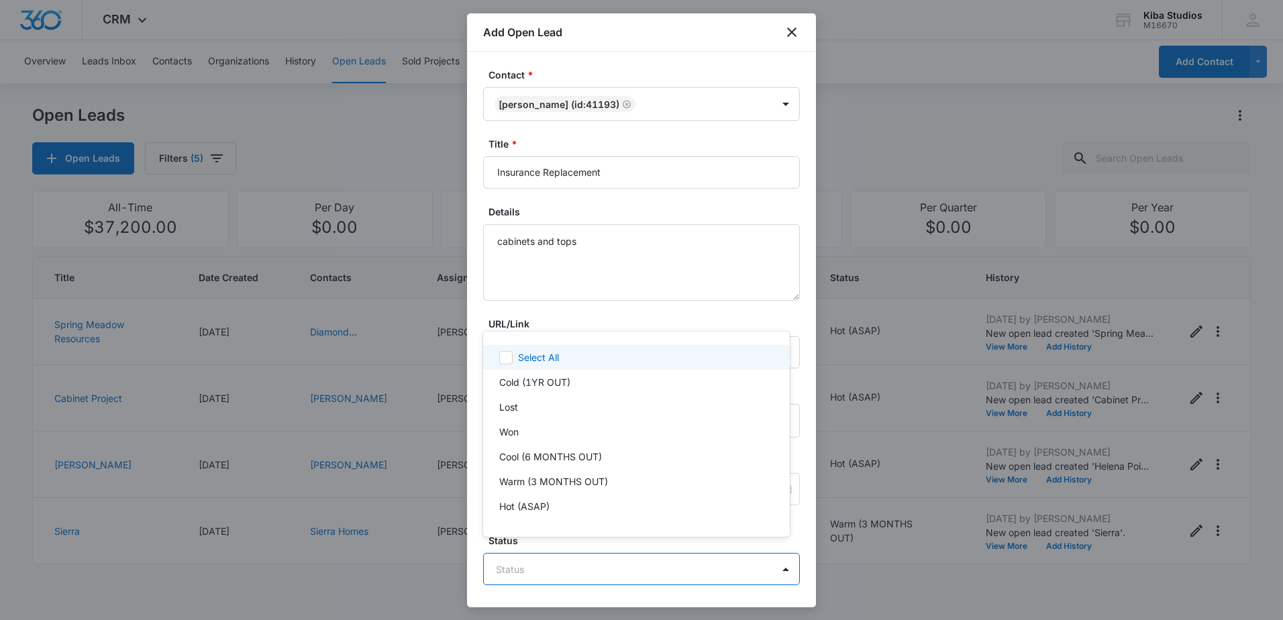
click at [673, 554] on body "CRM Apps Reputation Websites Forms CRM Email Social Scheduling Content Ads Inte…" at bounding box center [641, 310] width 1283 height 620
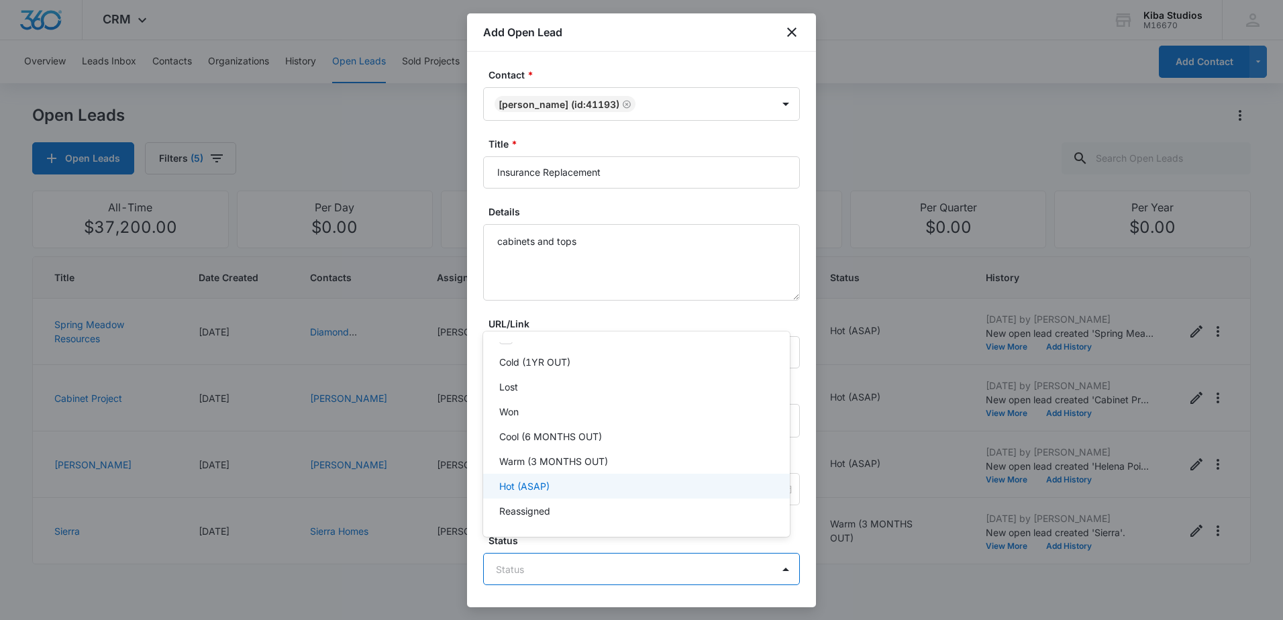
click at [611, 489] on div "Hot (ASAP)" at bounding box center [635, 486] width 272 height 14
click at [632, 581] on div at bounding box center [641, 310] width 1283 height 620
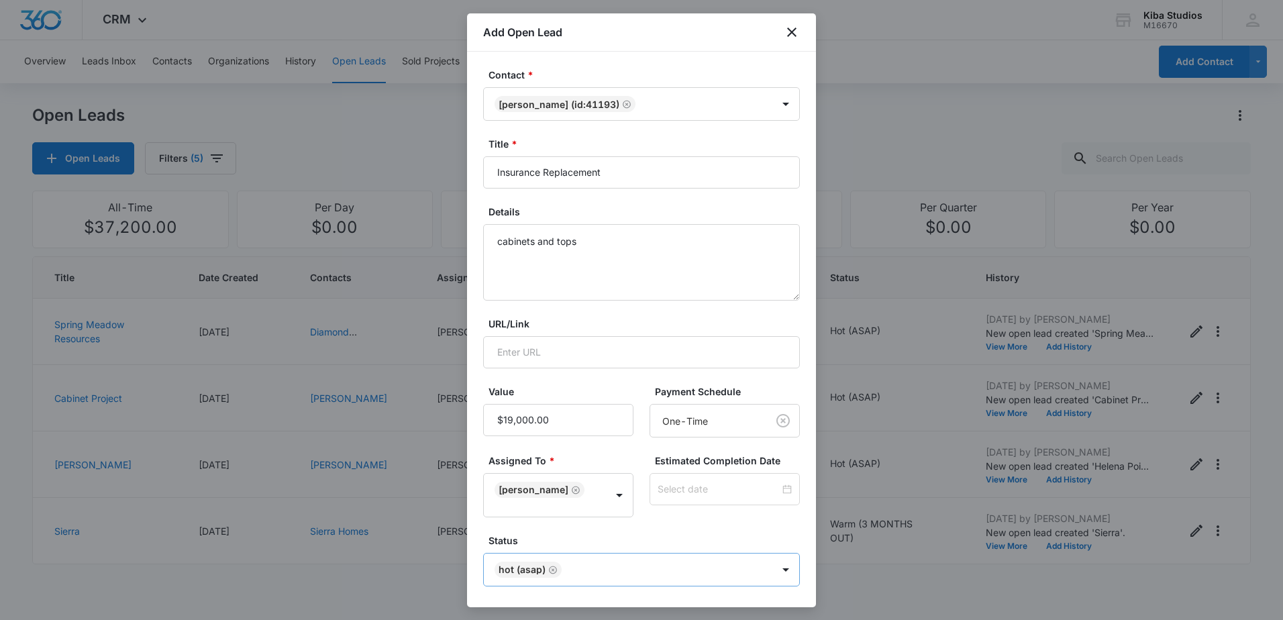
click at [680, 562] on body "CRM Apps Reputation Websites Forms CRM Email Social Scheduling Content Ads Inte…" at bounding box center [641, 310] width 1283 height 620
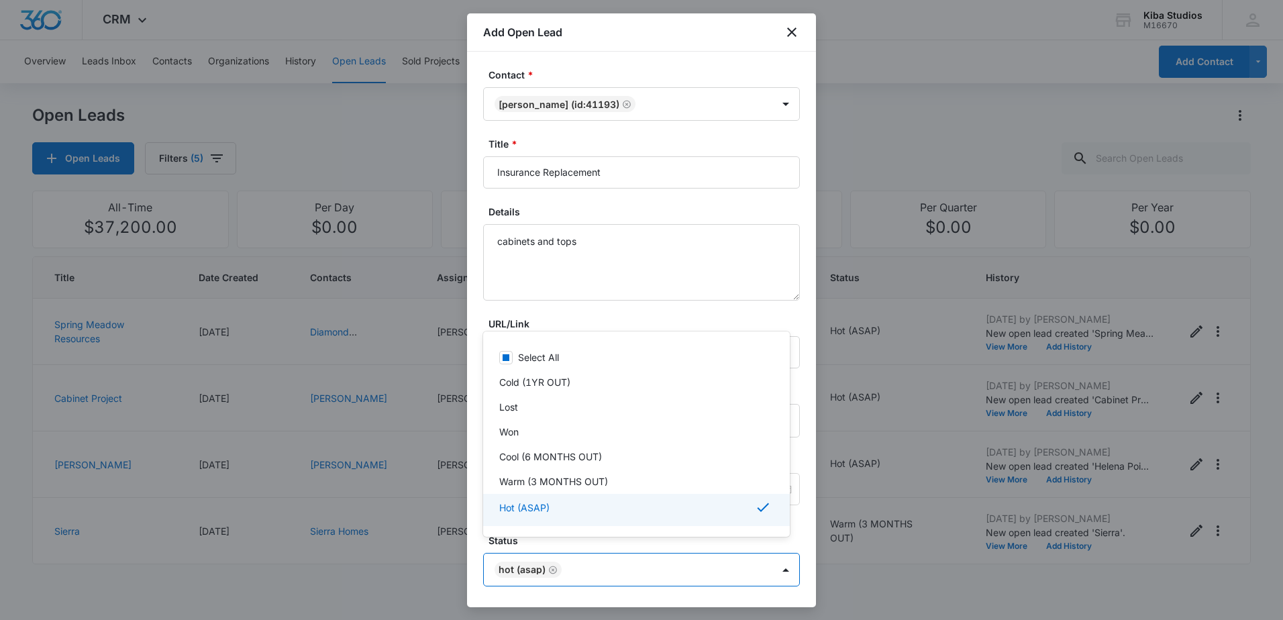
scroll to position [22, 0]
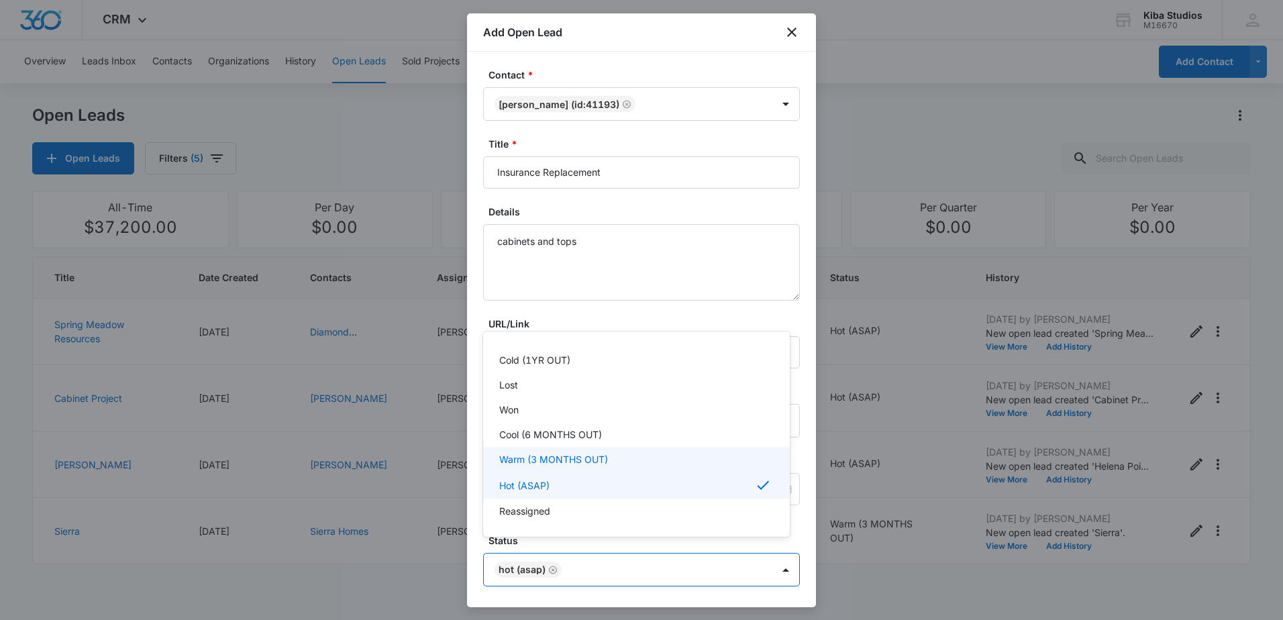
click at [567, 462] on p "Warm (3 MONTHS OUT)" at bounding box center [553, 459] width 109 height 14
click at [670, 558] on div at bounding box center [641, 310] width 1283 height 620
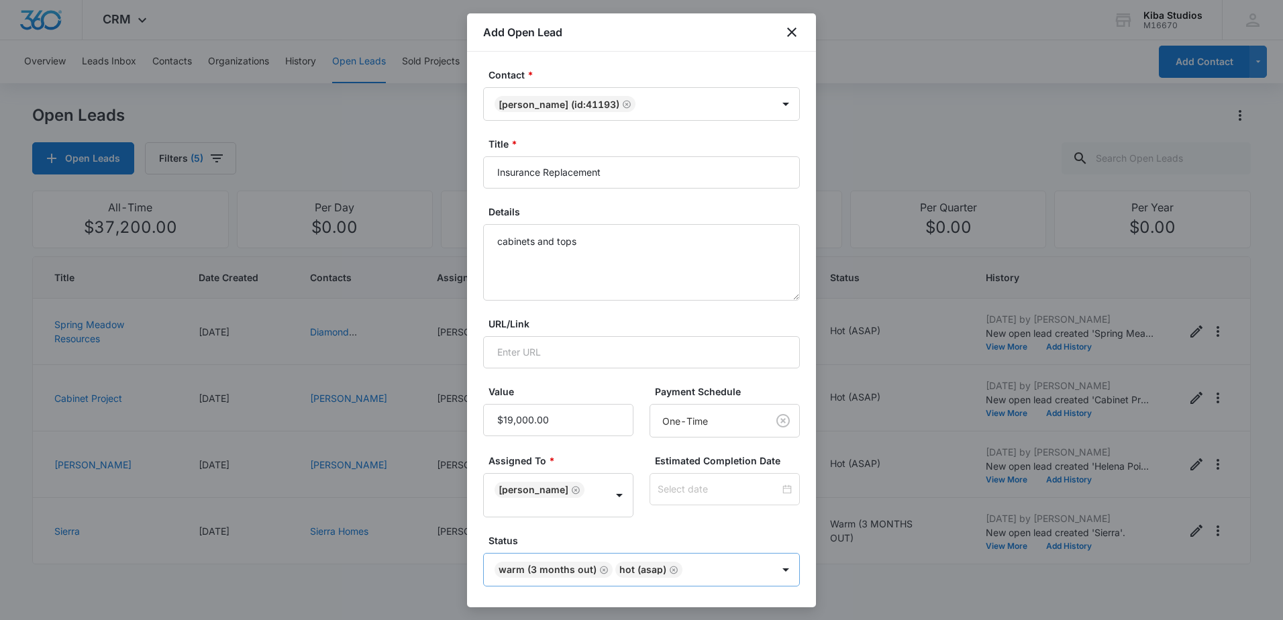
click at [671, 566] on icon "Remove Hot (ASAP)" at bounding box center [674, 570] width 8 height 8
click at [666, 588] on form "Contact * [PERSON_NAME] (ID:41193) Title * Insurance Replacement Details cabine…" at bounding box center [641, 358] width 317 height 581
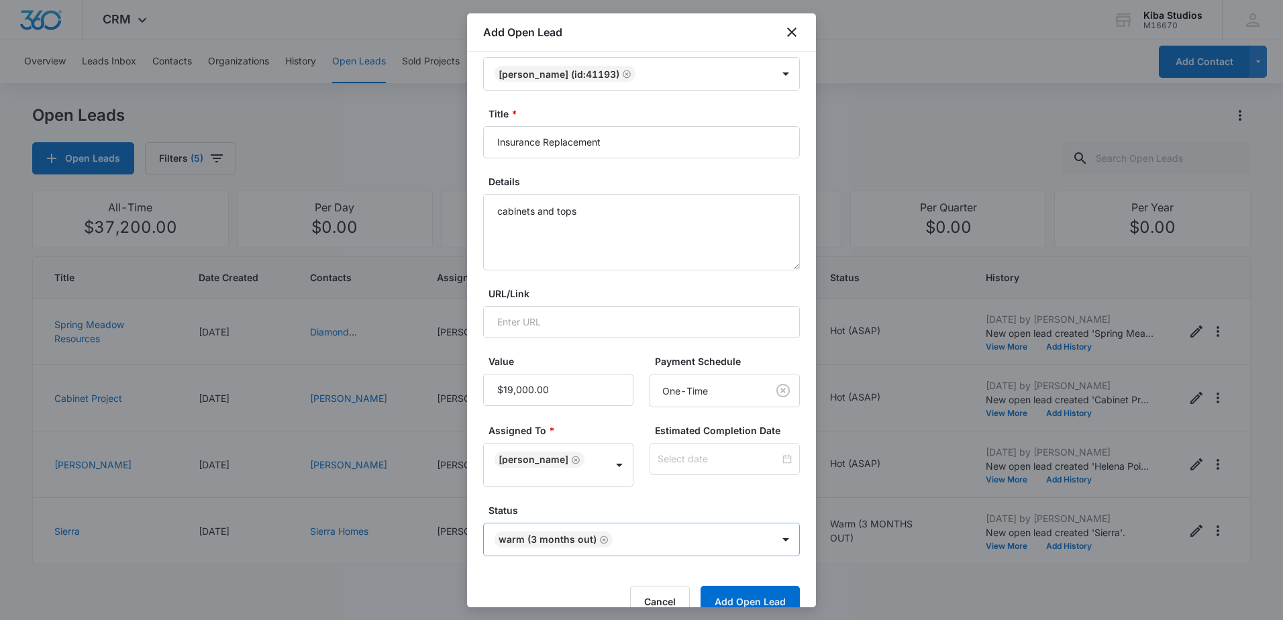
scroll to position [46, 0]
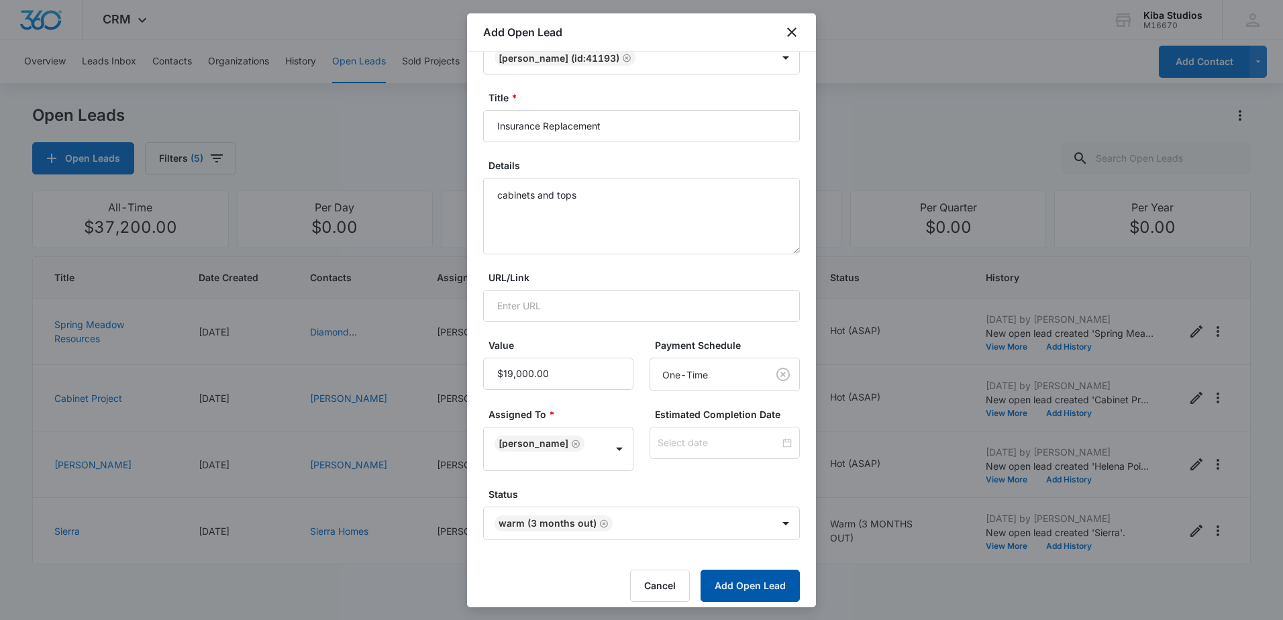
click at [764, 574] on button "Add Open Lead" at bounding box center [750, 586] width 99 height 32
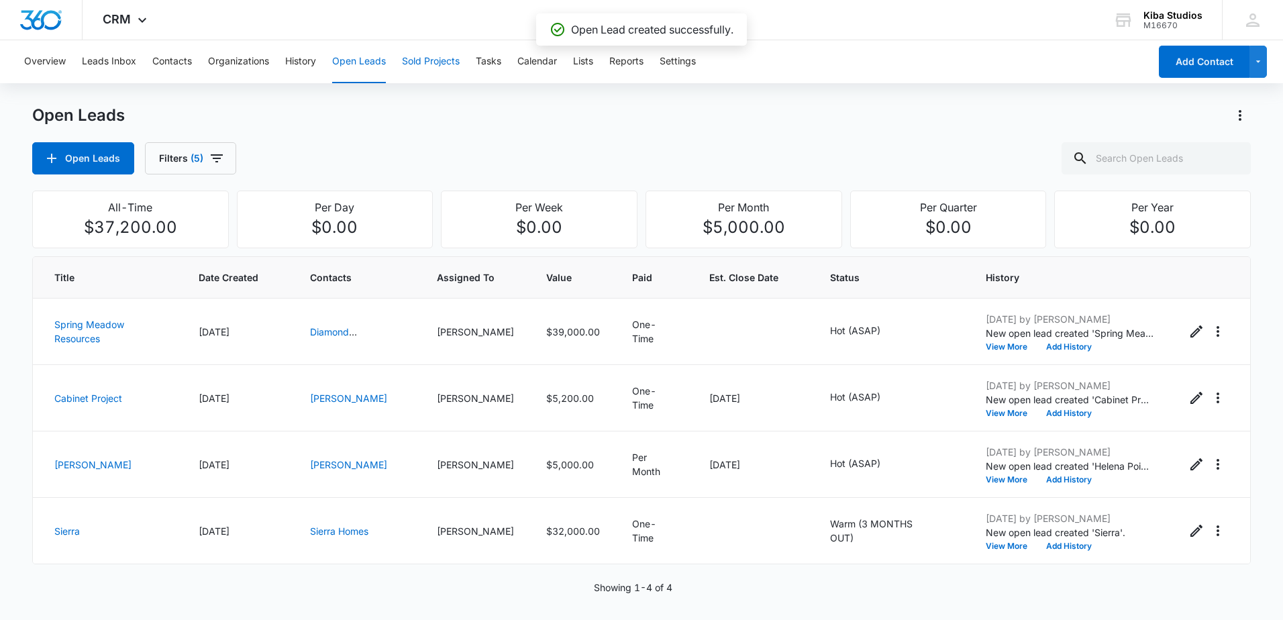
click at [445, 61] on button "Sold Projects" at bounding box center [431, 61] width 58 height 43
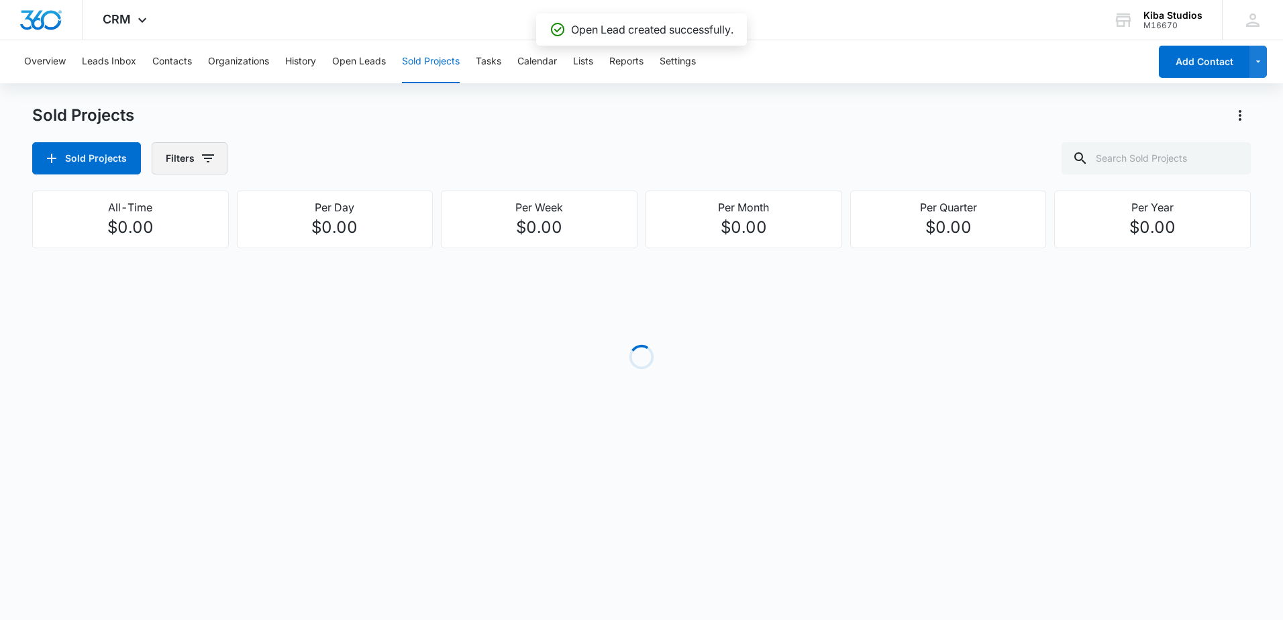
click at [201, 159] on icon "button" at bounding box center [208, 158] width 16 height 16
click at [301, 241] on button "Show Assigned To filters" at bounding box center [309, 242] width 21 height 21
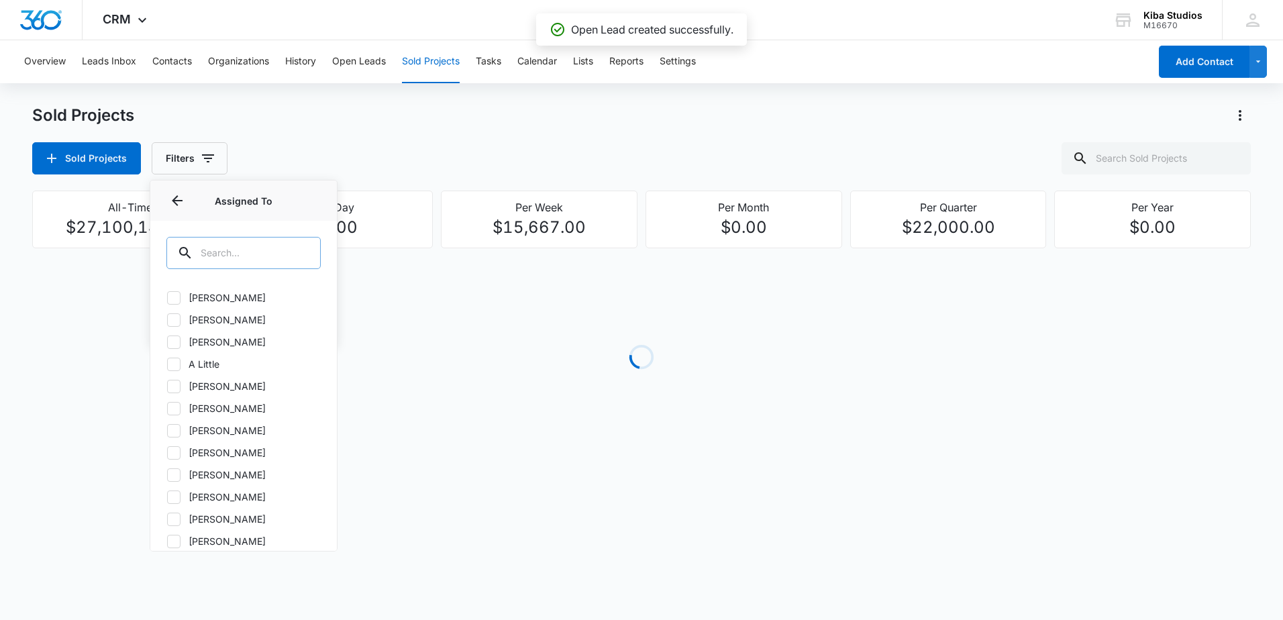
drag, startPoint x: 303, startPoint y: 255, endPoint x: 283, endPoint y: 255, distance: 20.1
click at [302, 255] on div at bounding box center [301, 253] width 21 height 32
click at [281, 255] on input "text" at bounding box center [243, 253] width 154 height 32
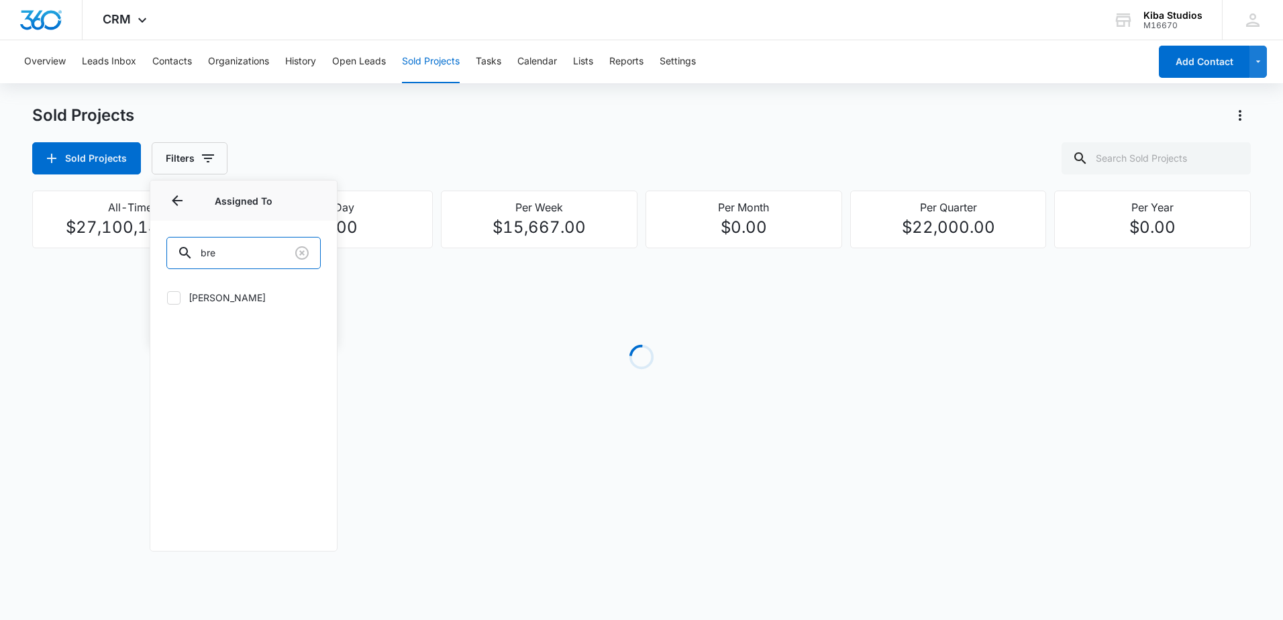
type input "bre"
click at [244, 294] on label "[PERSON_NAME]" at bounding box center [243, 298] width 154 height 14
click at [167, 297] on input "[PERSON_NAME]" at bounding box center [166, 297] width 1 height 1
checkbox input "true"
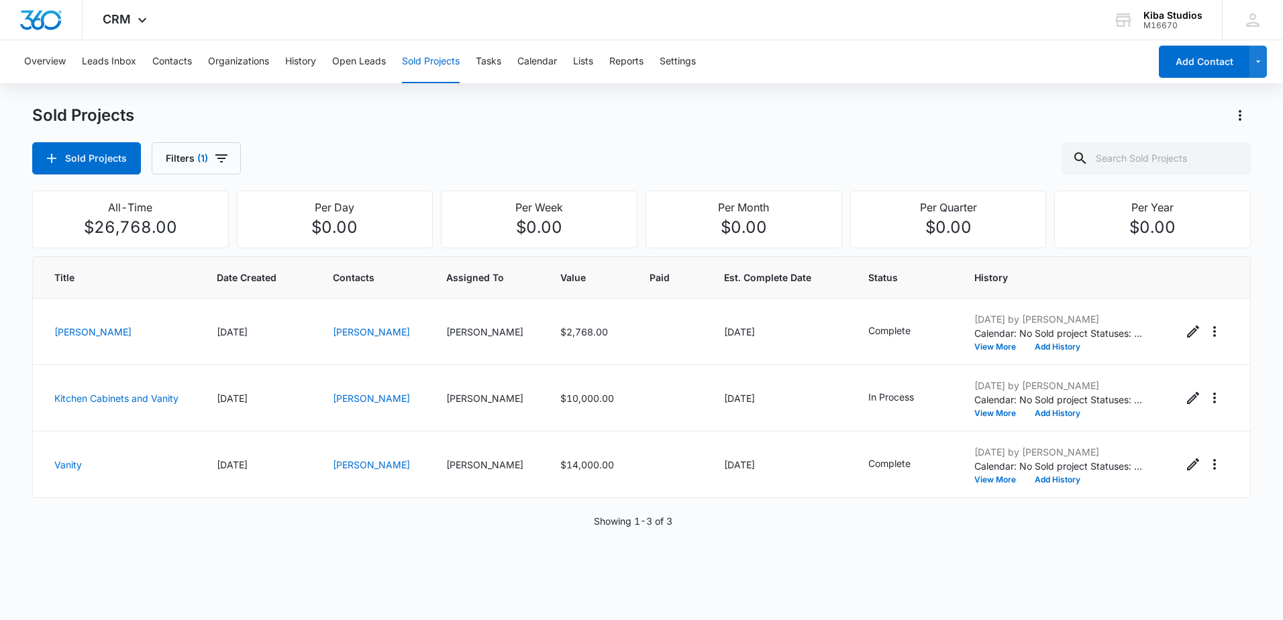
click at [561, 121] on div "Sold Projects" at bounding box center [641, 115] width 1219 height 21
click at [376, 466] on link "[PERSON_NAME]" at bounding box center [371, 464] width 77 height 11
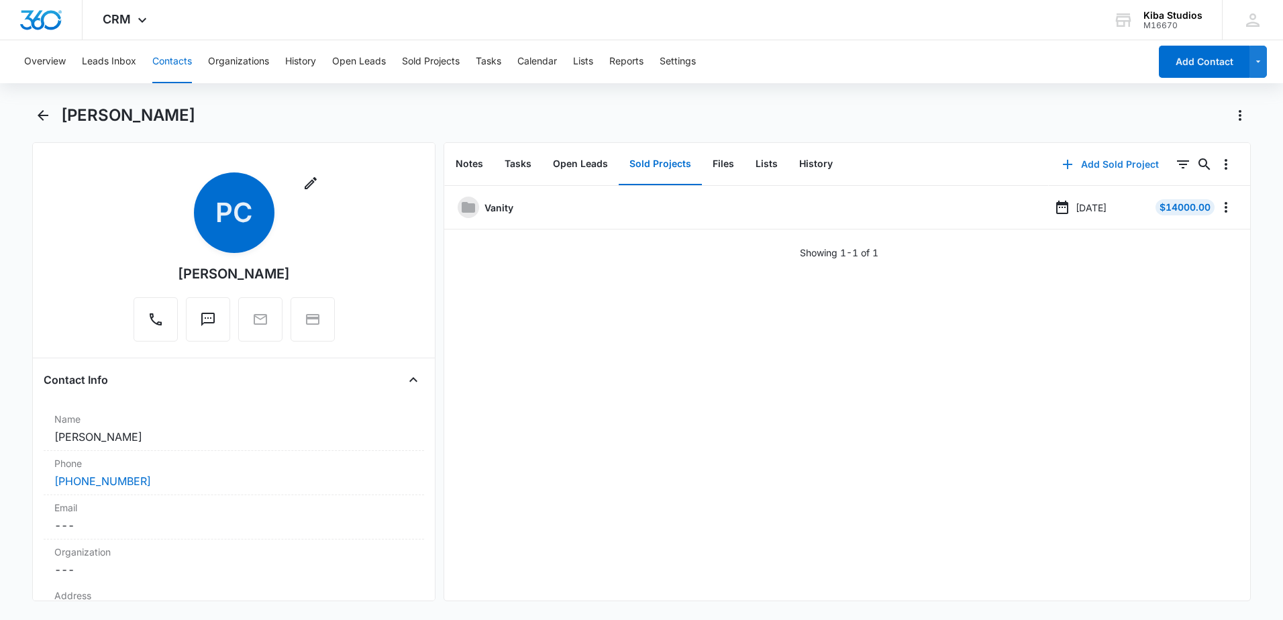
click at [1085, 165] on button "Add Sold Project" at bounding box center [1110, 164] width 123 height 32
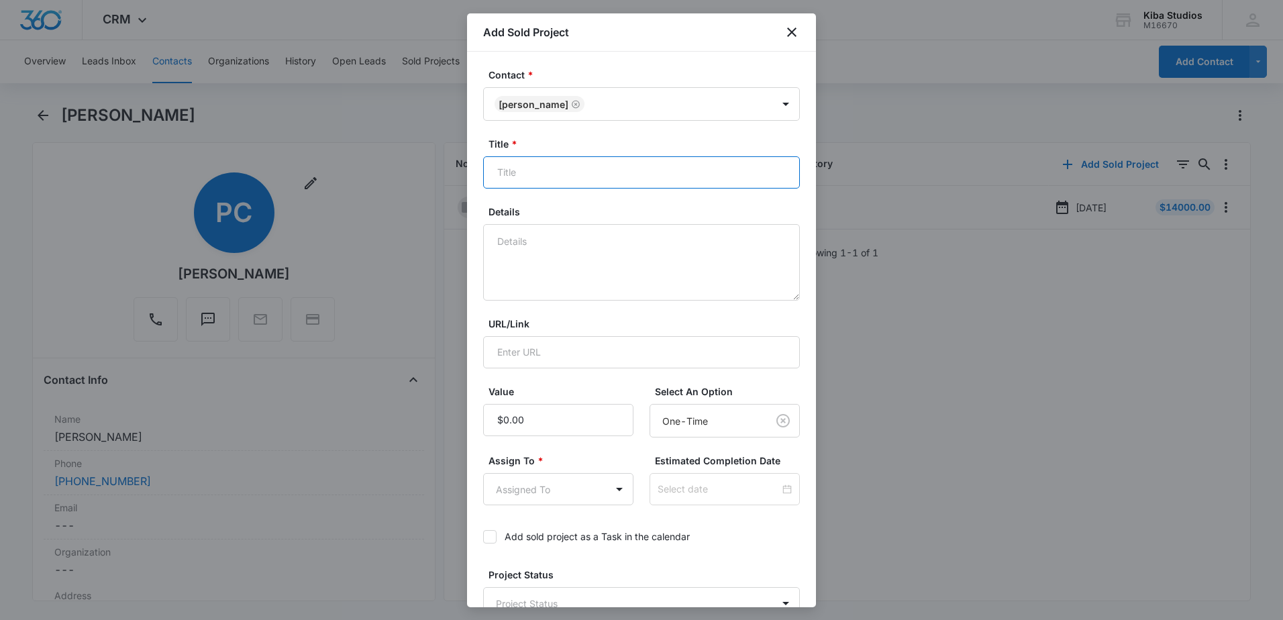
click at [603, 181] on input "Title *" at bounding box center [641, 172] width 317 height 32
click at [521, 170] on input "Add- On" at bounding box center [641, 172] width 317 height 32
type input "Add-On"
click at [565, 245] on textarea "Details" at bounding box center [641, 262] width 317 height 77
type textarea "additional cab request"
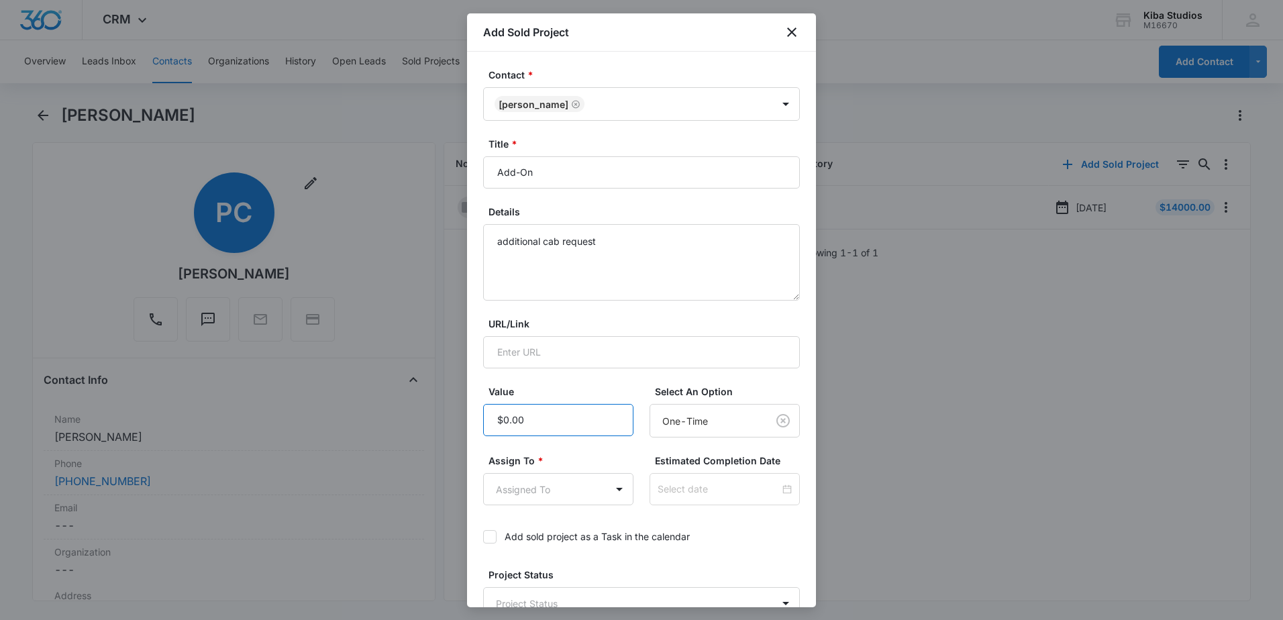
click at [558, 420] on input "Value" at bounding box center [558, 420] width 150 height 32
type input "$517.00"
click at [613, 497] on body "CRM Apps Reputation Websites Forms CRM Email Social Scheduling Content Ads Inte…" at bounding box center [641, 310] width 1283 height 620
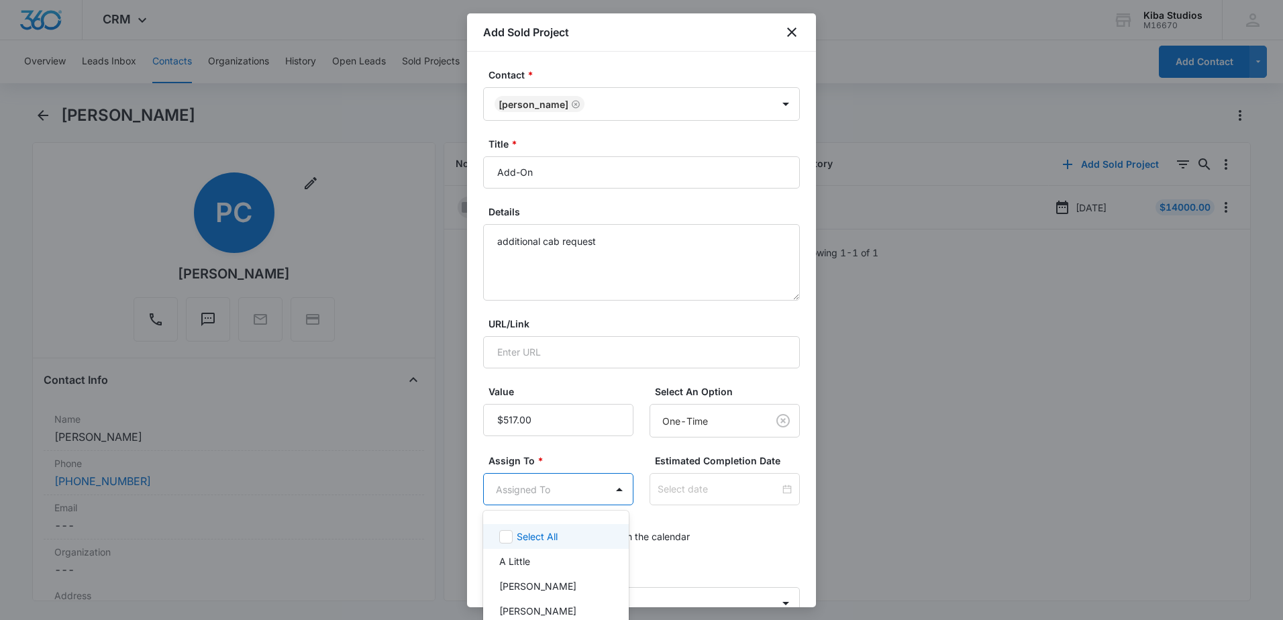
click at [568, 497] on div at bounding box center [641, 310] width 1283 height 620
click at [564, 492] on body "CRM Apps Reputation Websites Forms CRM Email Social Scheduling Content Ads Inte…" at bounding box center [641, 310] width 1283 height 620
type input "bre"
click at [564, 534] on div "[PERSON_NAME]" at bounding box center [554, 537] width 111 height 14
click at [699, 546] on div at bounding box center [641, 310] width 1283 height 620
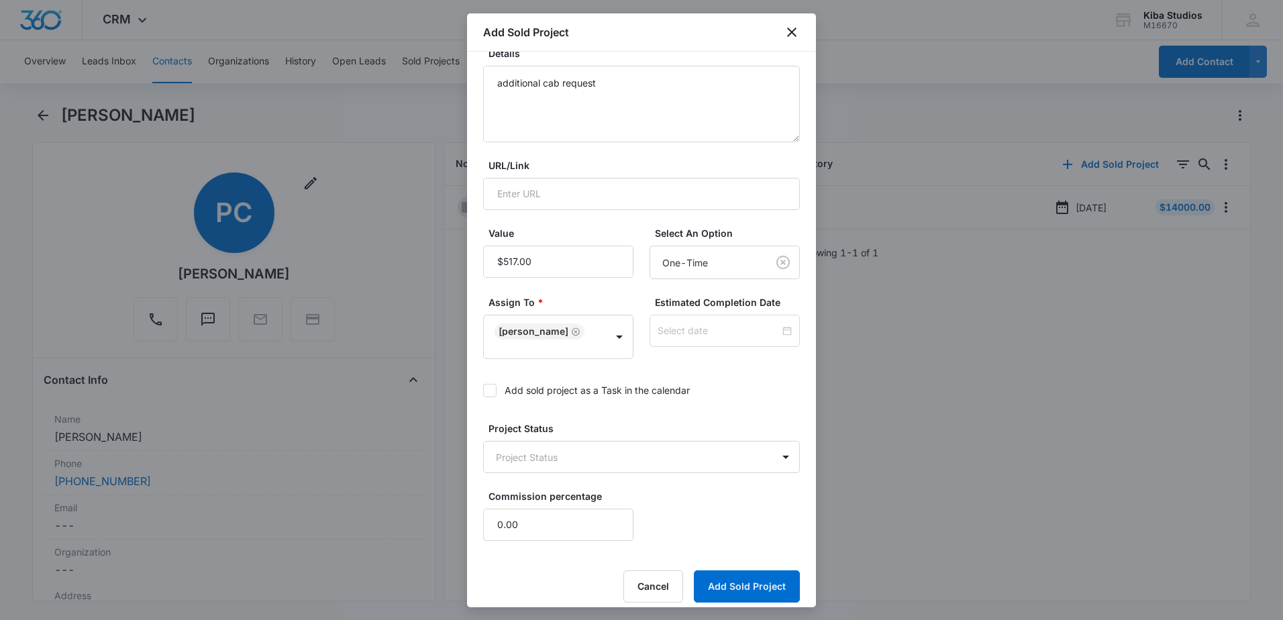
scroll to position [159, 0]
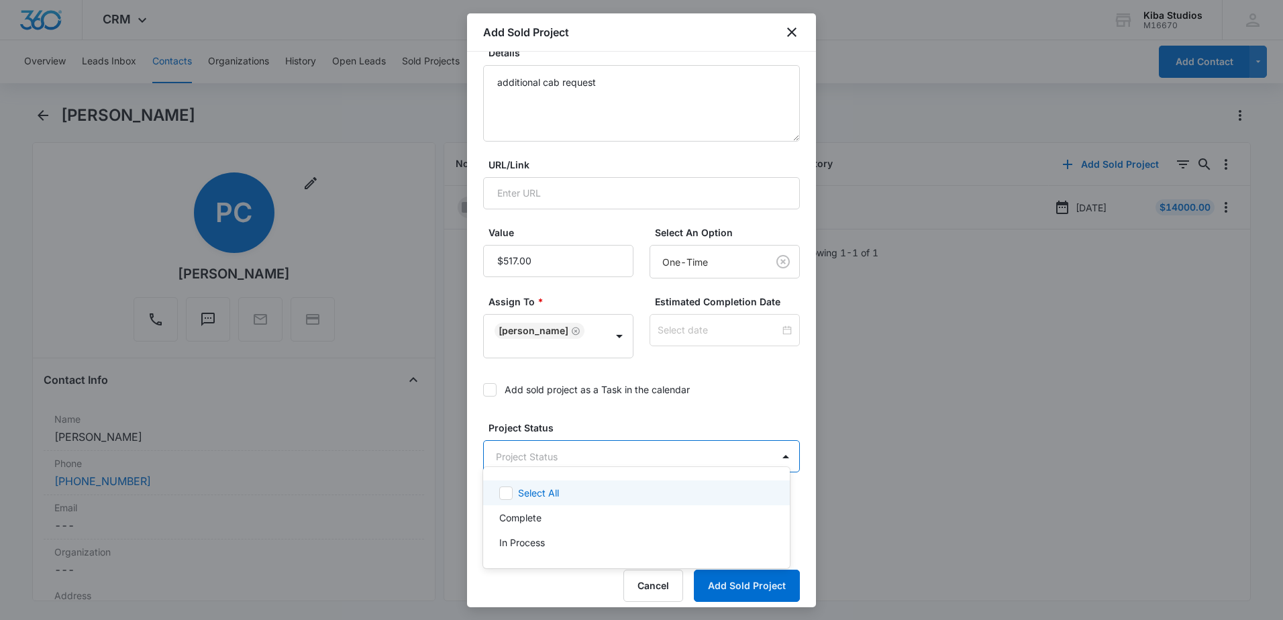
click at [754, 452] on body "CRM Apps Reputation Websites Forms CRM Email Social Scheduling Content Ads Inte…" at bounding box center [641, 310] width 1283 height 620
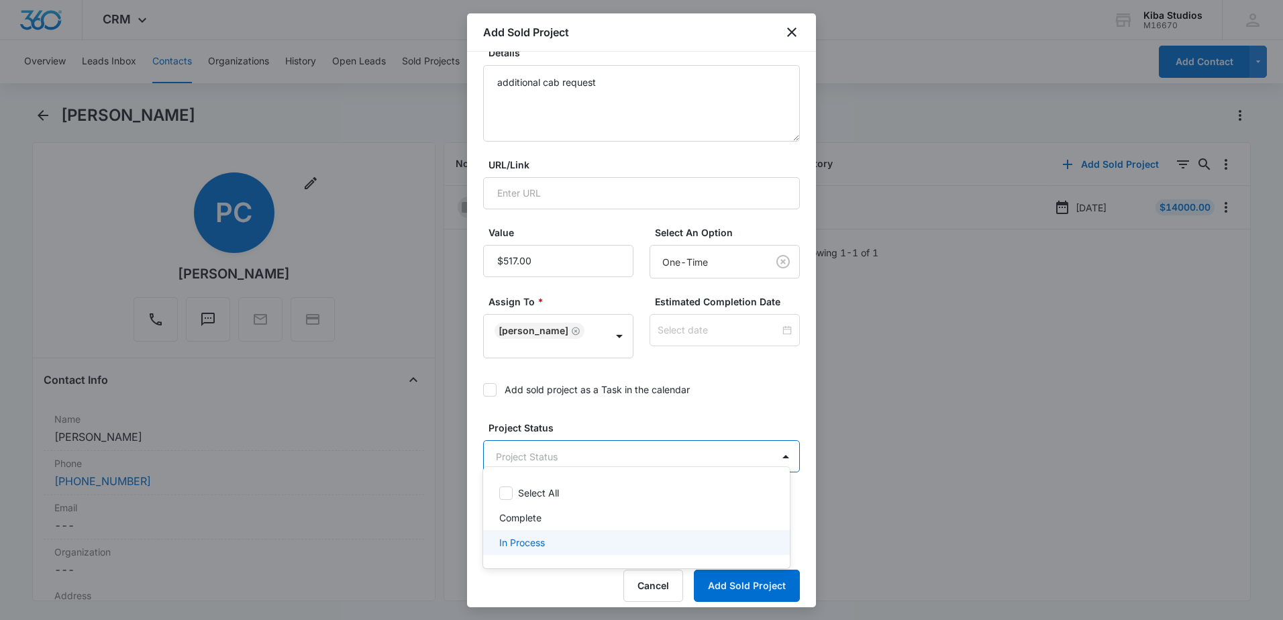
click at [652, 537] on div "In Process" at bounding box center [635, 543] width 272 height 14
click at [679, 399] on div at bounding box center [641, 310] width 1283 height 620
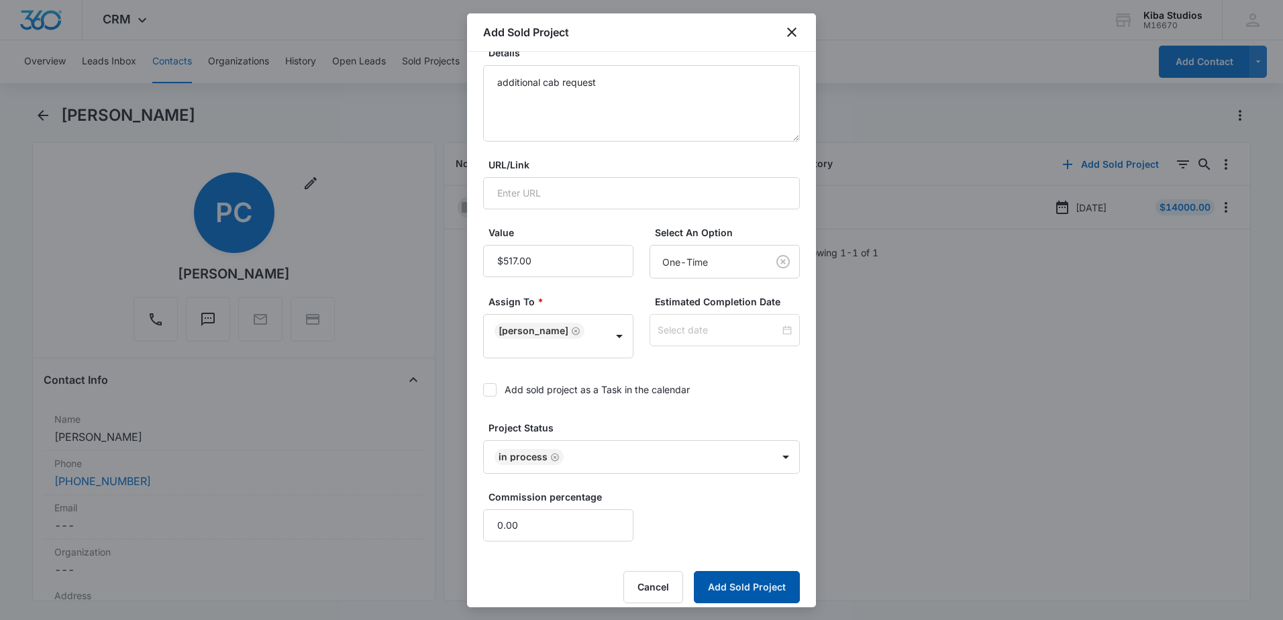
click at [753, 583] on button "Add Sold Project" at bounding box center [747, 587] width 106 height 32
